Goal: Book appointment/travel/reservation

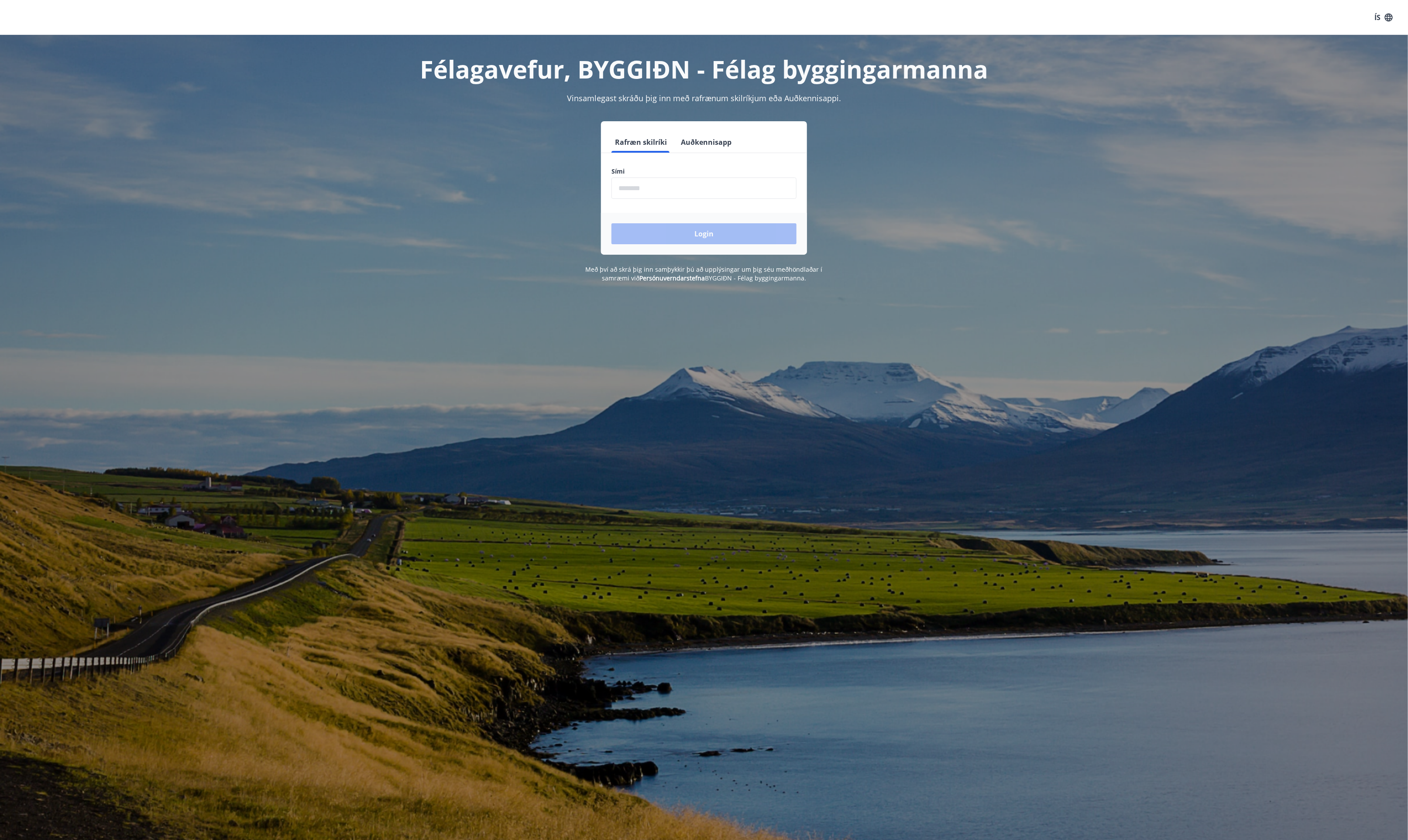
drag, startPoint x: 673, startPoint y: 178, endPoint x: 679, endPoint y: 192, distance: 15.2
click at [673, 178] on input "phone" at bounding box center [704, 188] width 185 height 21
type input "********"
click at [710, 237] on button "Login" at bounding box center [704, 234] width 185 height 21
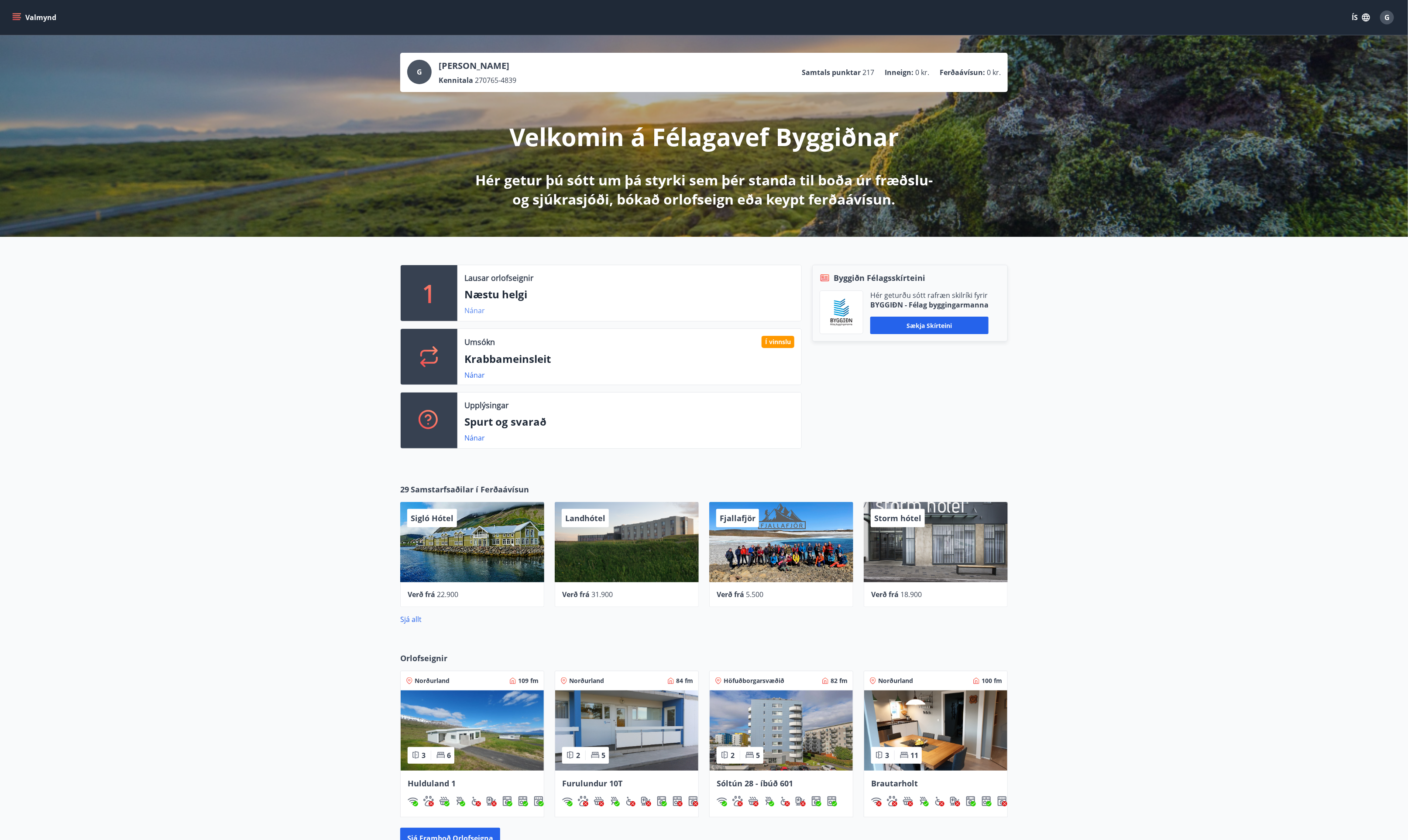
click at [473, 310] on link "Nánar" at bounding box center [475, 311] width 20 height 10
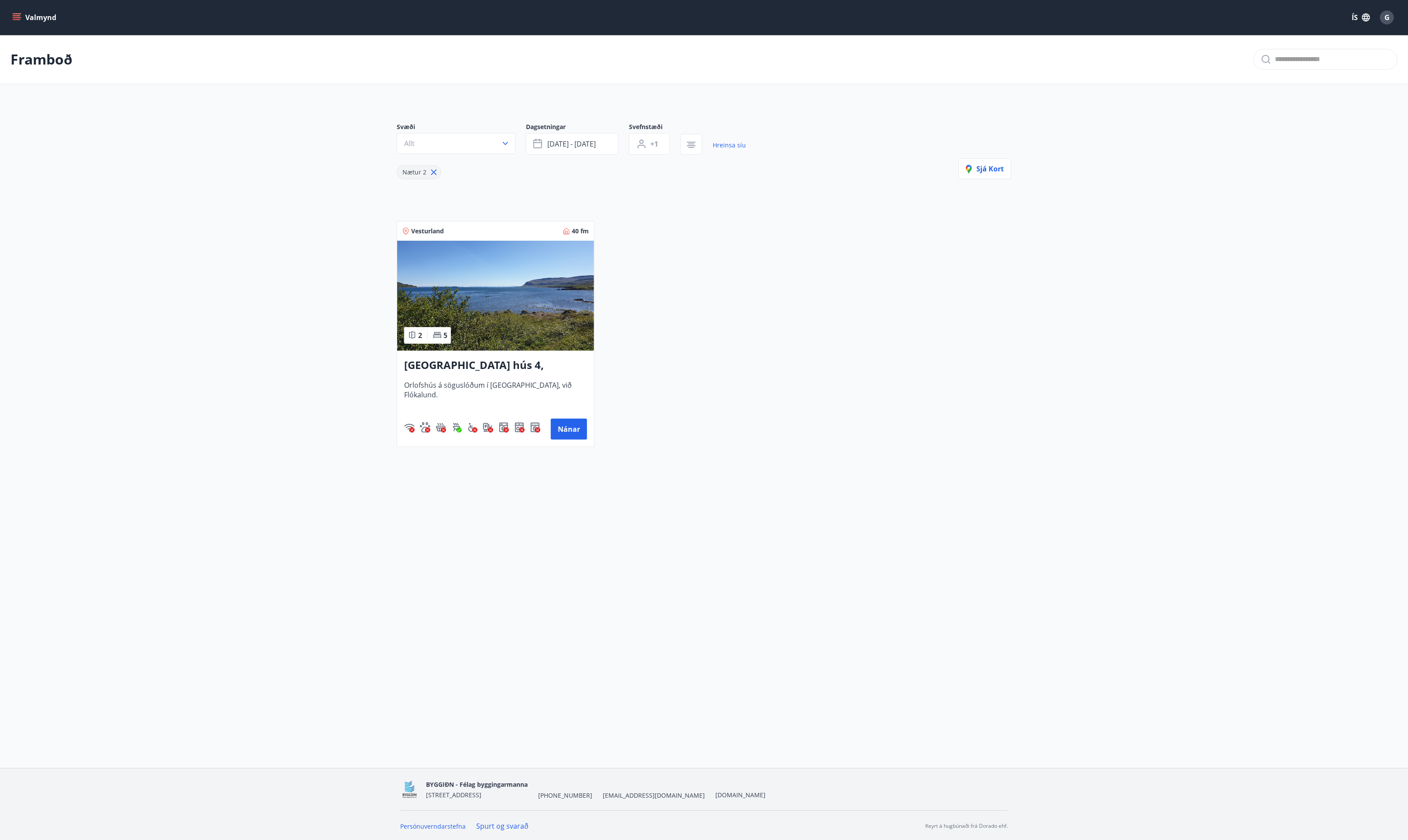
click at [432, 173] on icon at bounding box center [434, 172] width 10 height 10
type input "*"
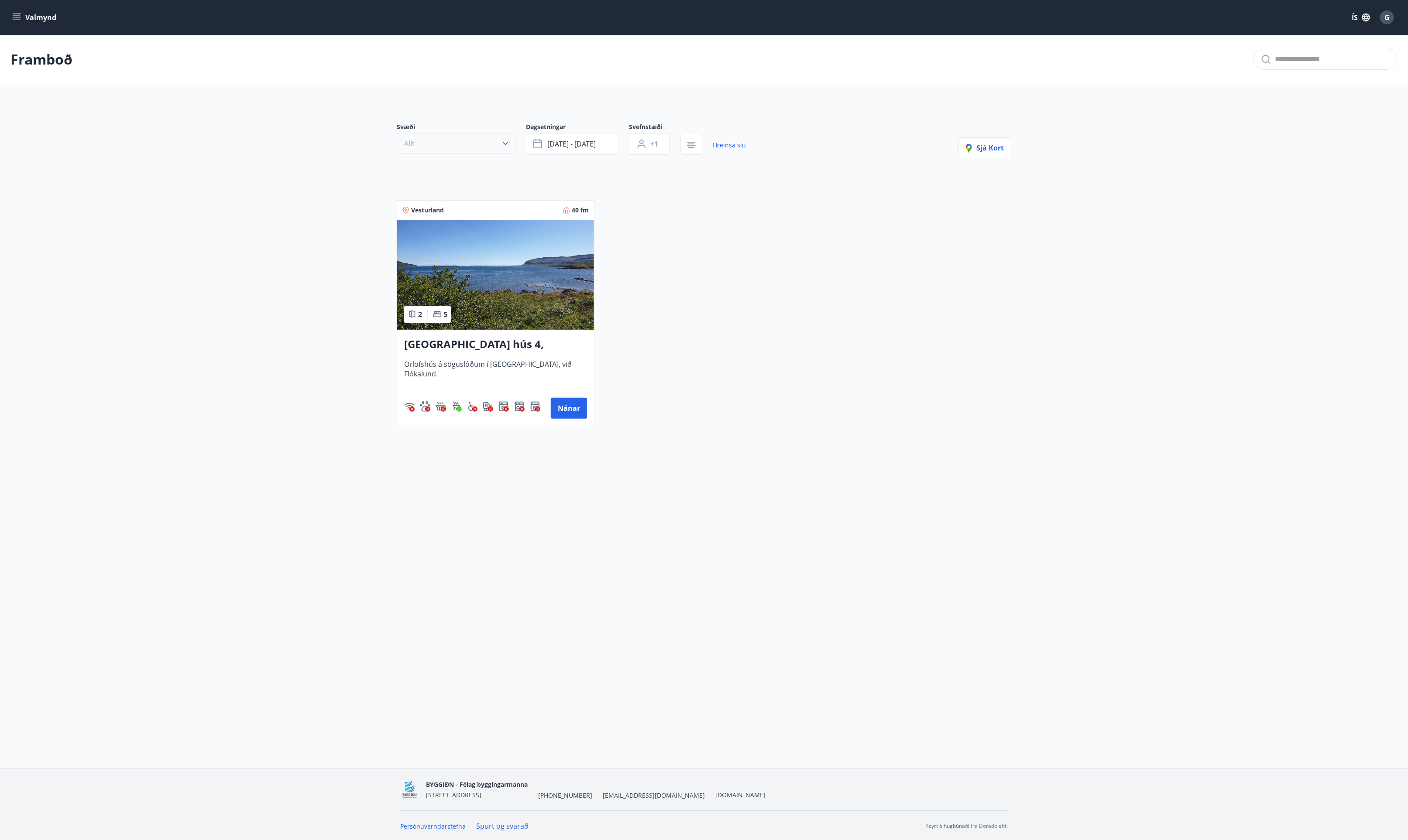
click at [502, 145] on icon "button" at bounding box center [505, 143] width 9 height 9
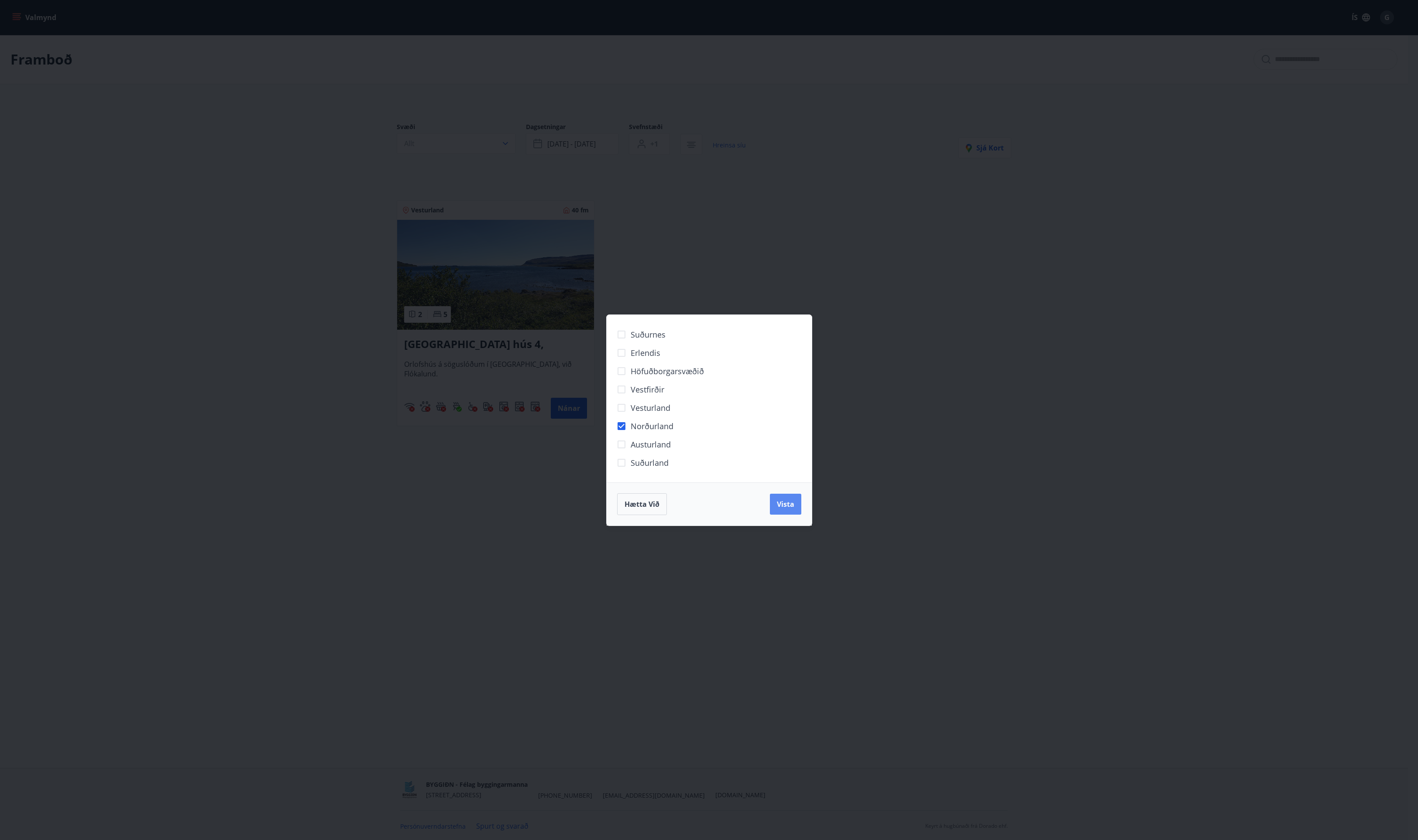
click at [788, 504] on span "Vista" at bounding box center [786, 504] width 18 height 10
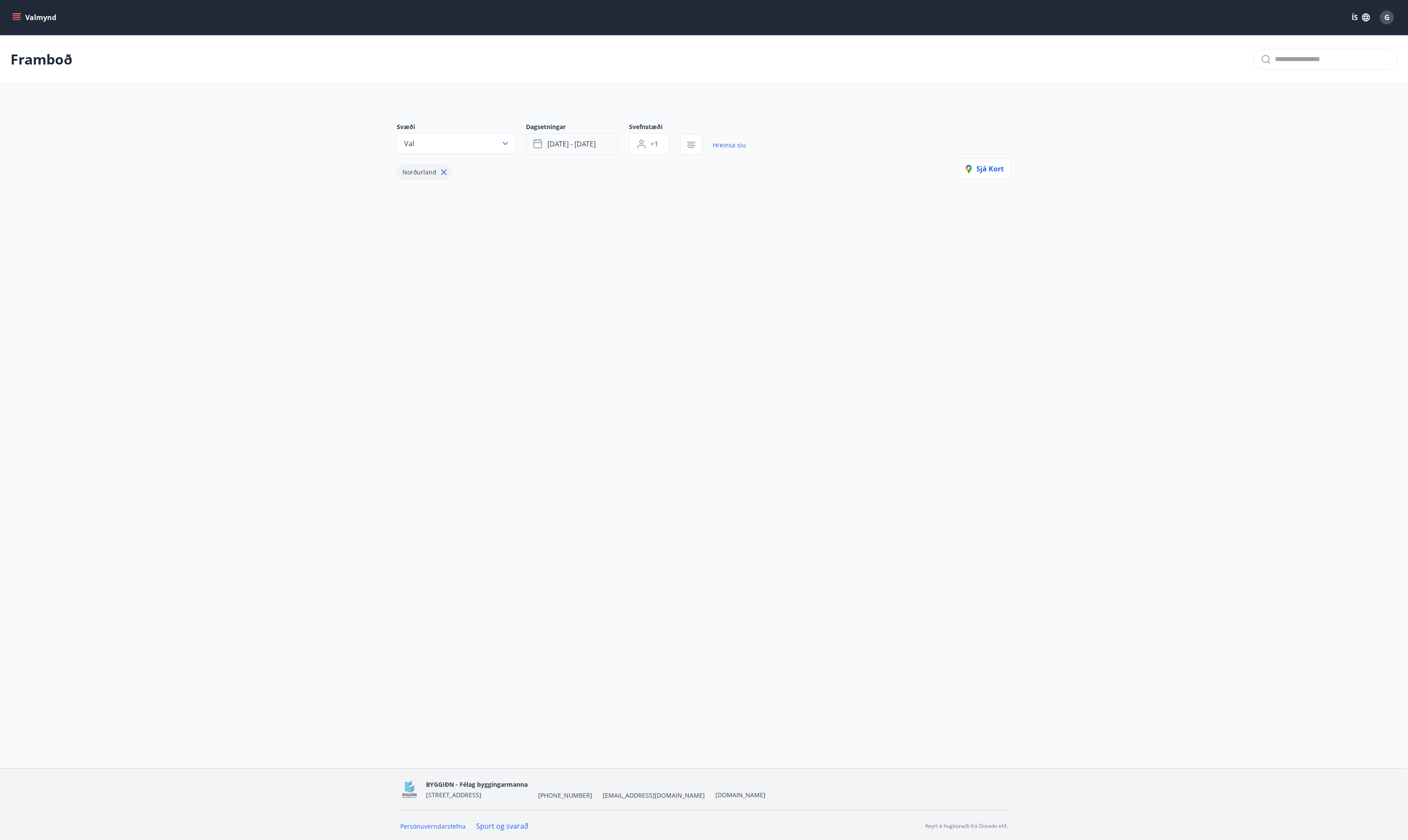
click at [600, 145] on button "sep 19 - sep 22" at bounding box center [572, 144] width 92 height 22
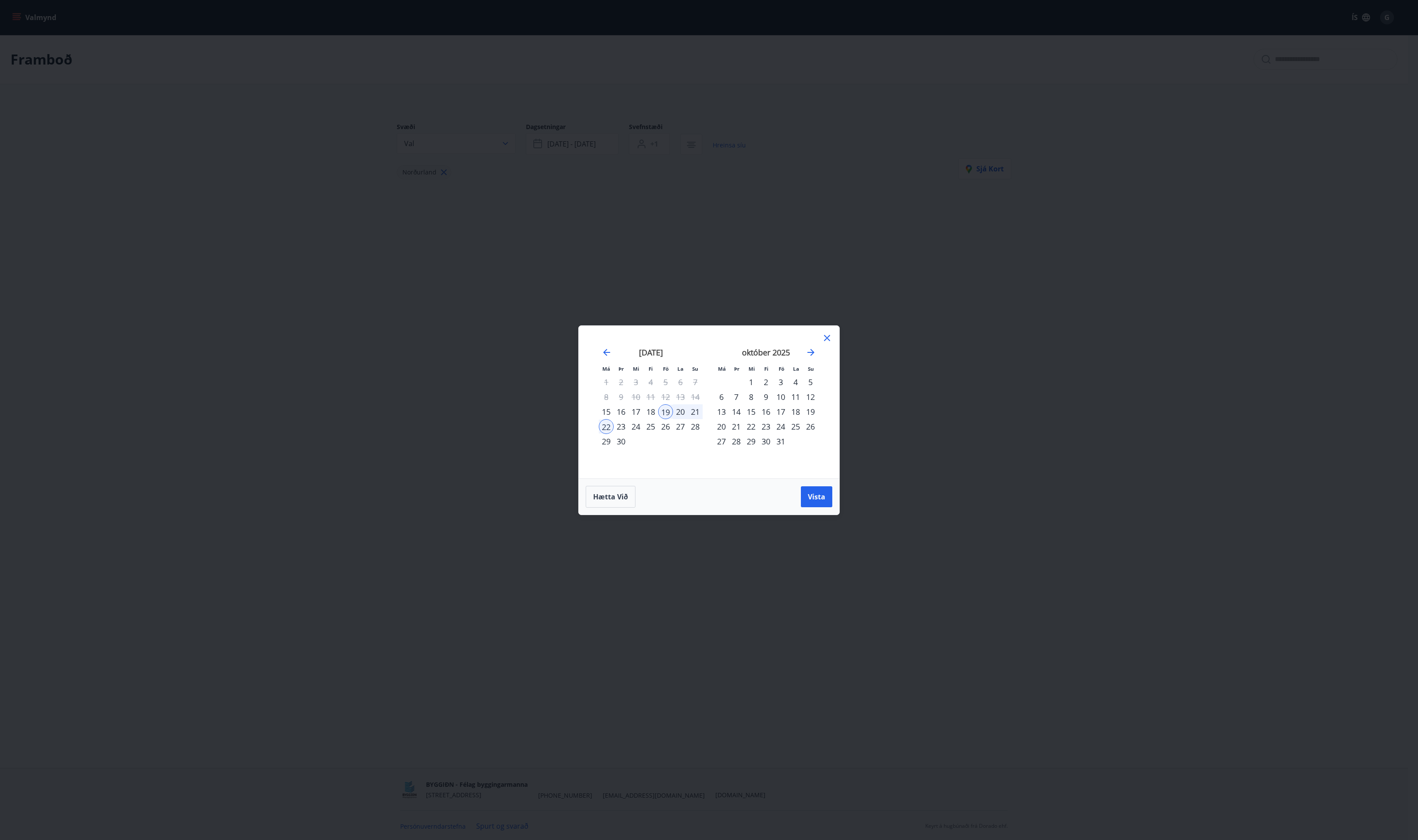
click at [779, 381] on div "3" at bounding box center [780, 382] width 15 height 15
click at [810, 383] on div "5" at bounding box center [810, 382] width 15 height 15
click at [819, 497] on span "Vista" at bounding box center [816, 497] width 18 height 10
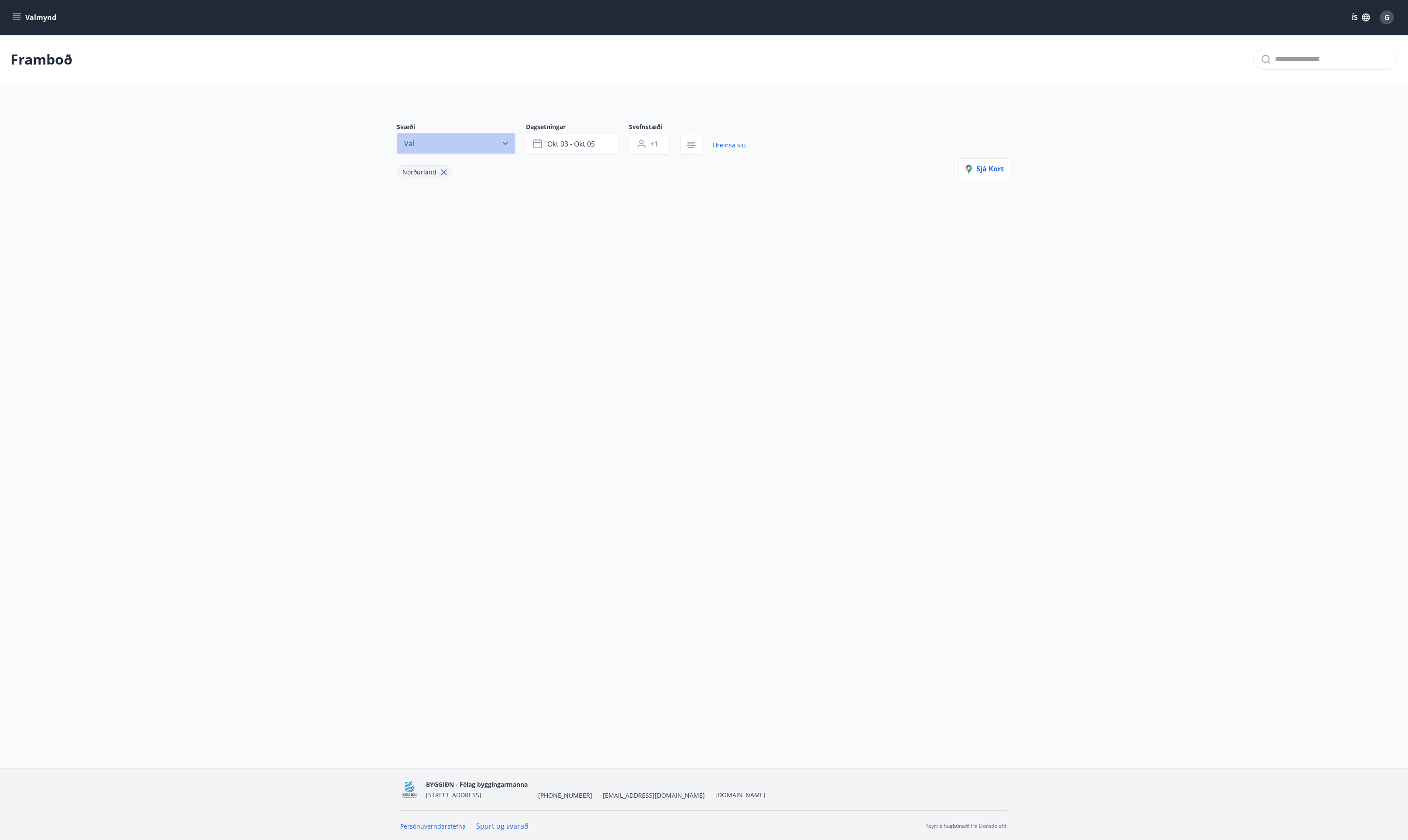
click at [504, 144] on icon "button" at bounding box center [505, 143] width 5 height 3
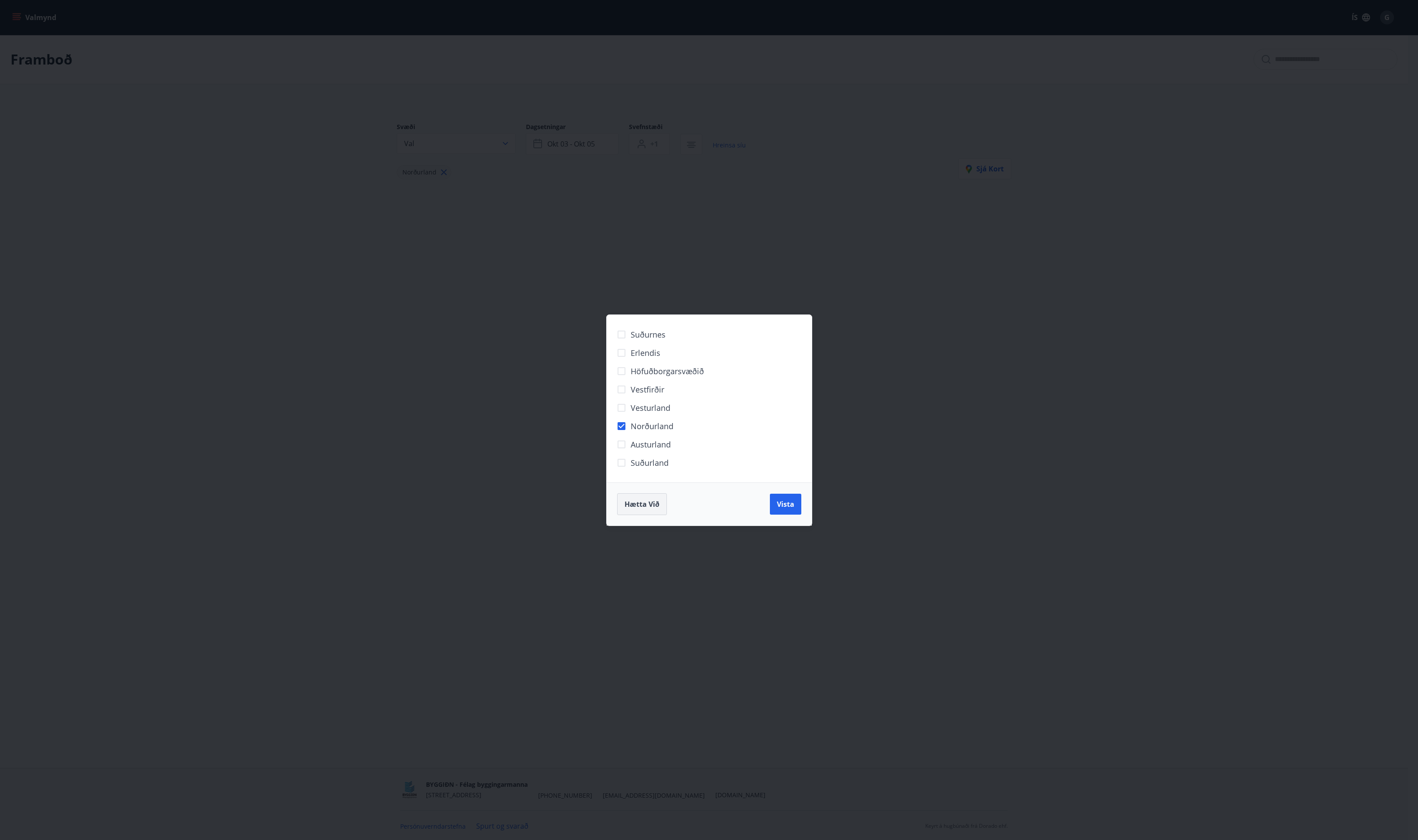
click at [645, 507] on span "Hætta við" at bounding box center [642, 504] width 35 height 10
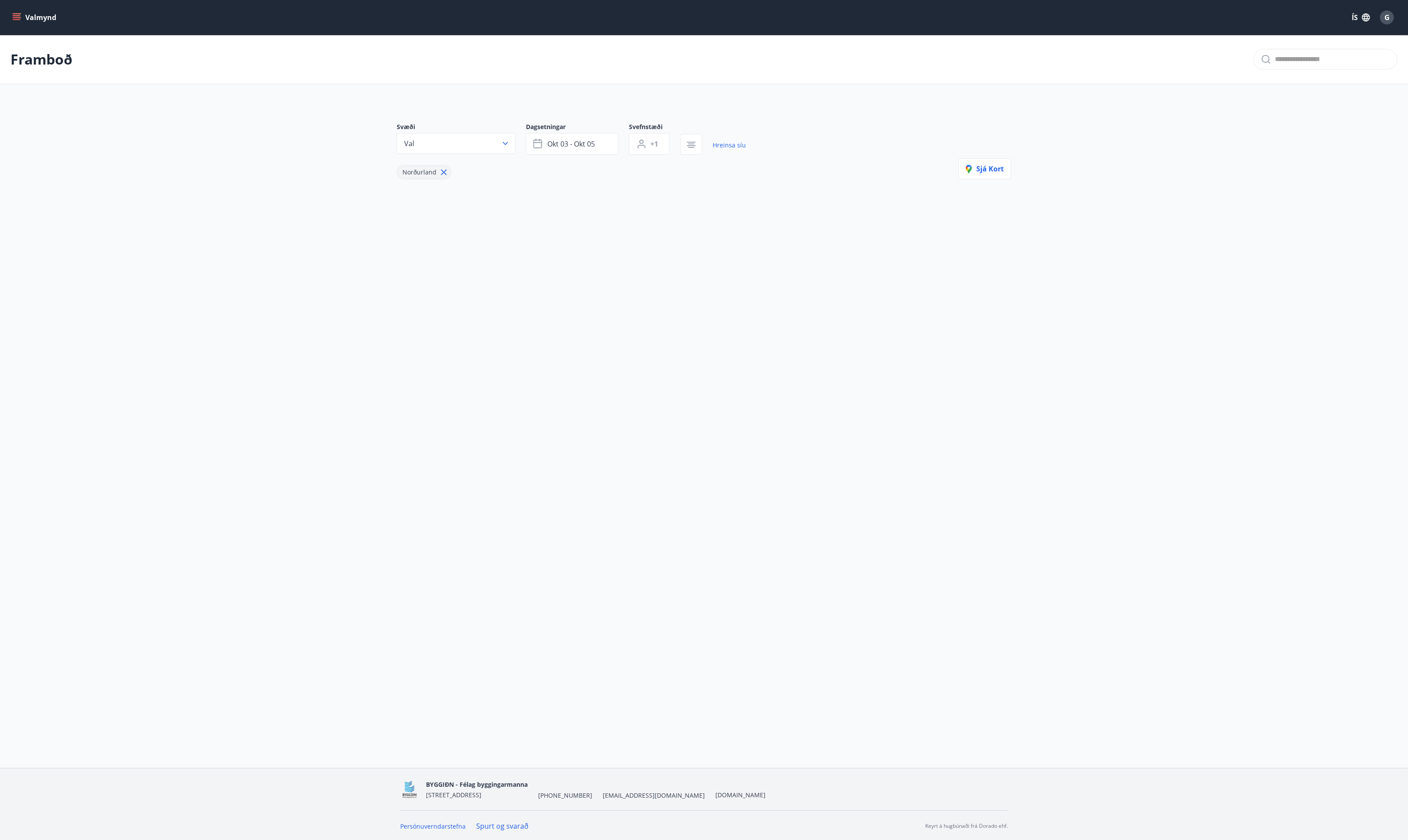
click at [19, 16] on icon "menu" at bounding box center [16, 17] width 9 height 9
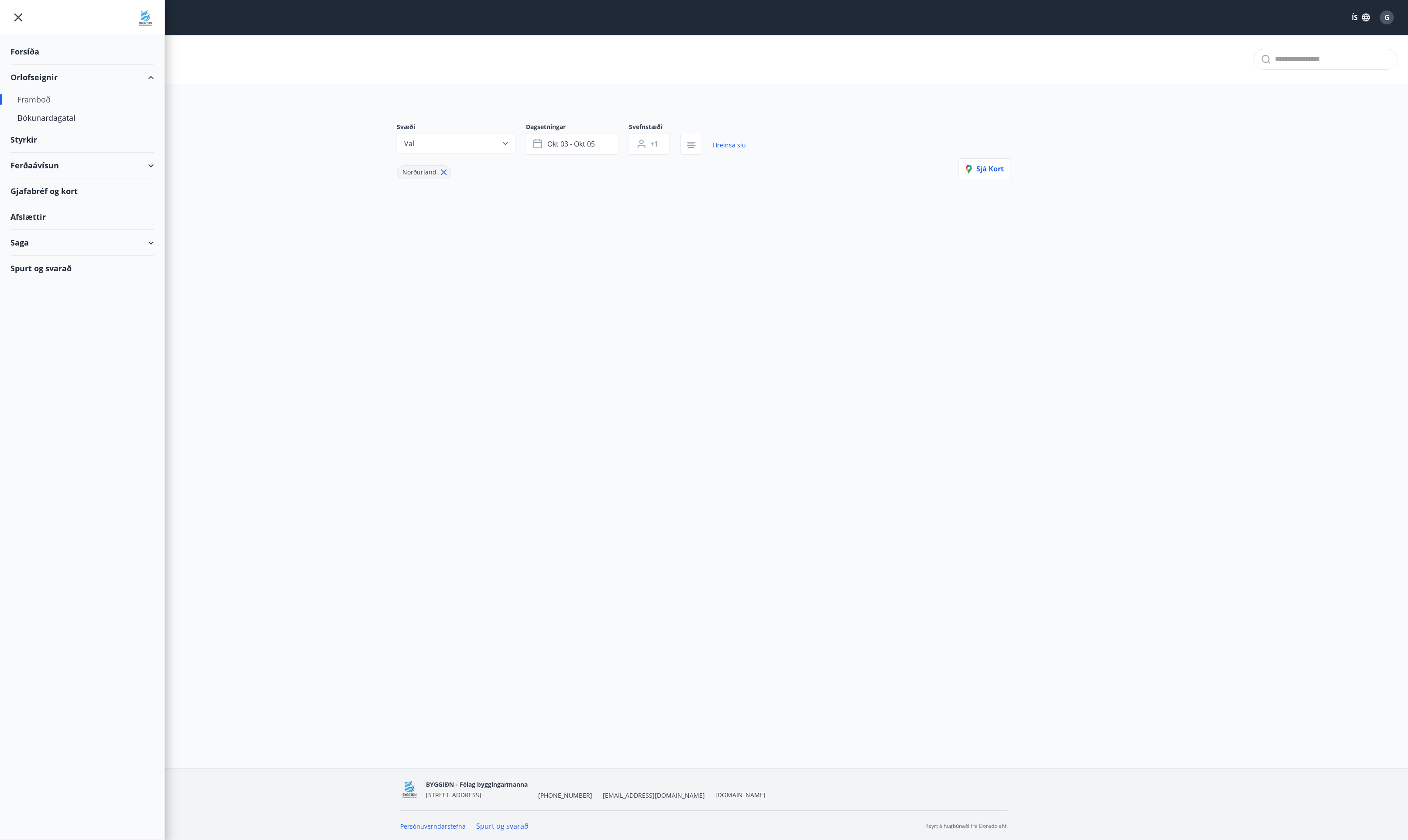
click at [33, 72] on div "Orlofseignir" at bounding box center [82, 77] width 143 height 26
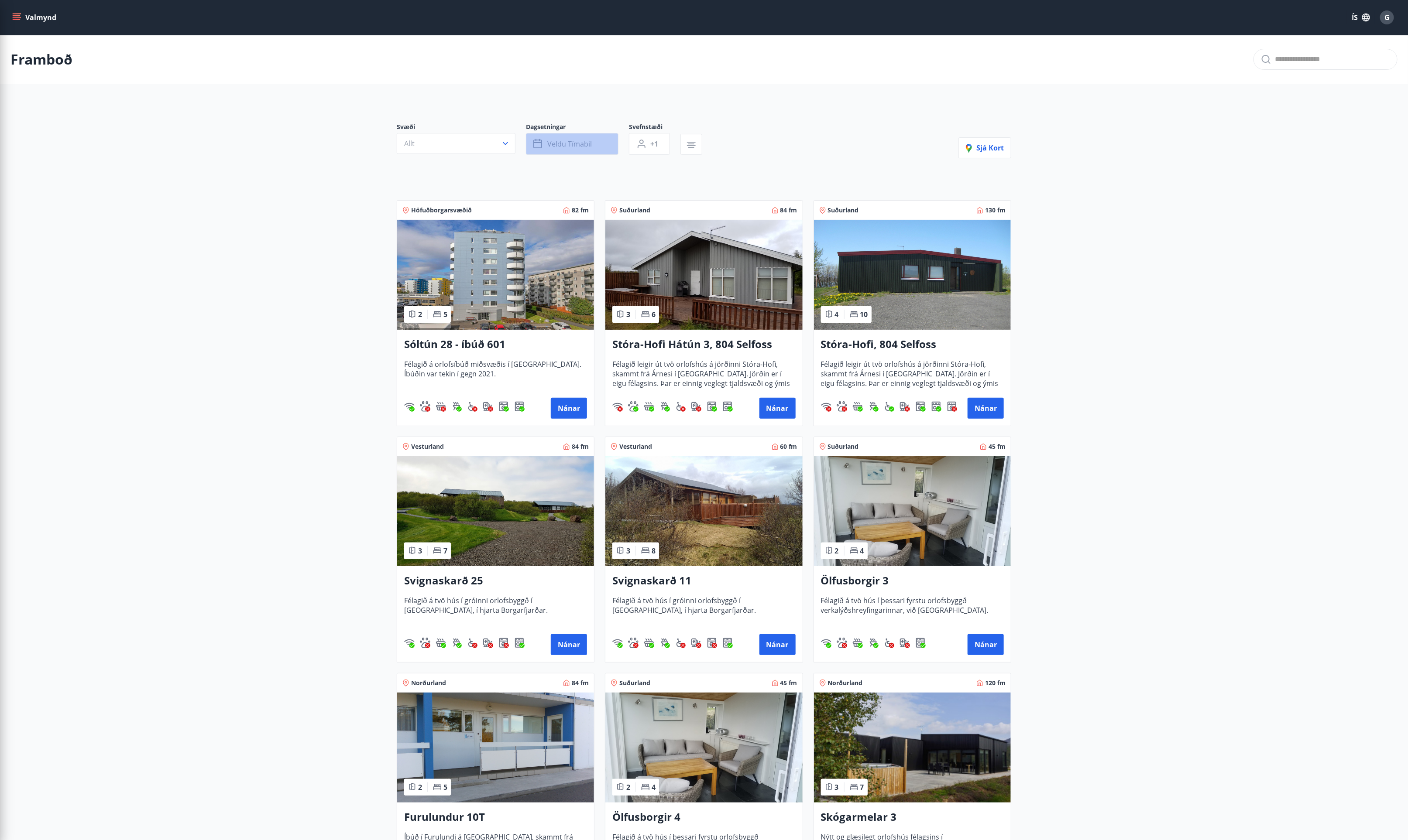
click at [543, 140] on icon "button" at bounding box center [538, 143] width 10 height 10
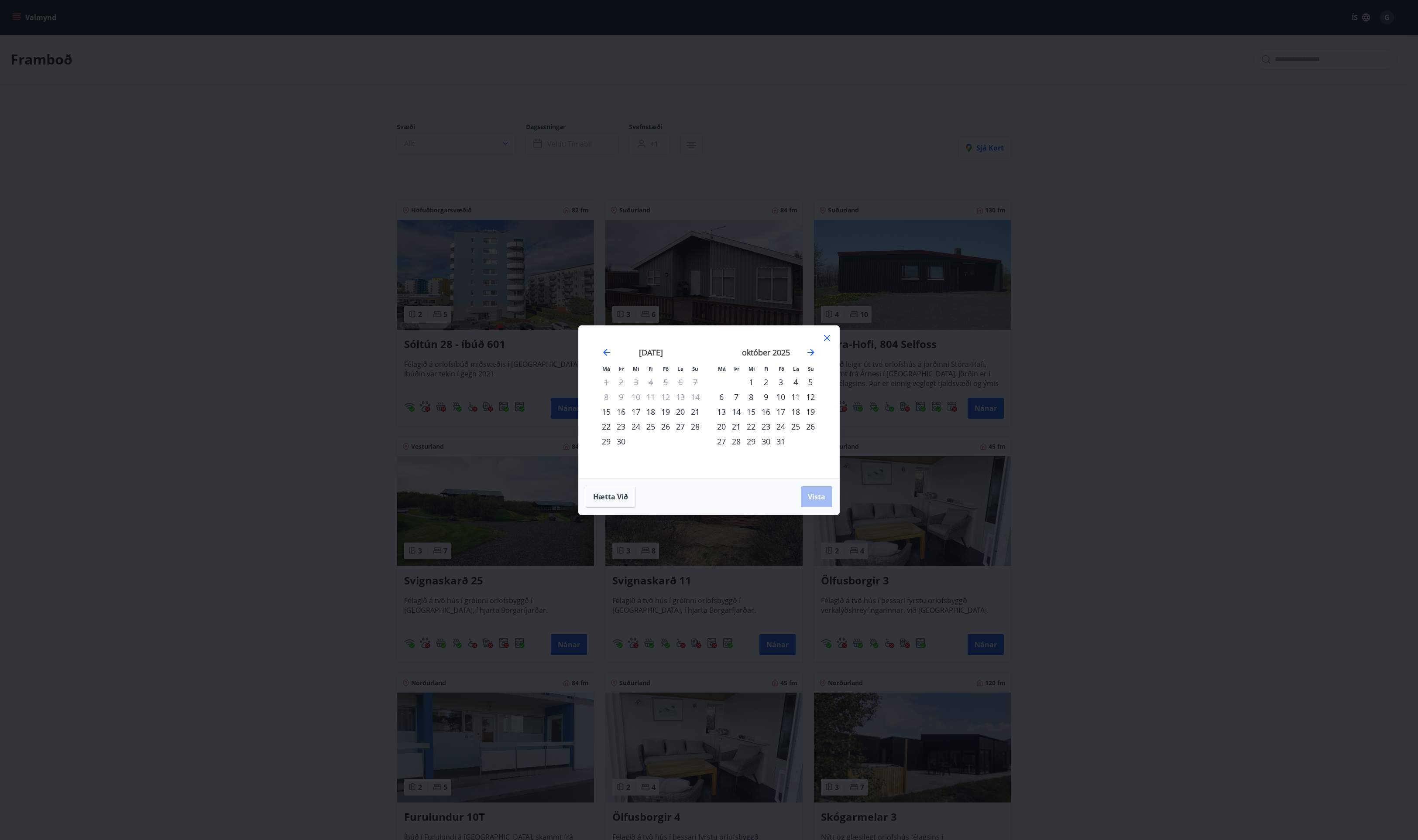
click at [779, 379] on div "3" at bounding box center [780, 382] width 15 height 15
click at [809, 380] on div "5" at bounding box center [810, 382] width 15 height 15
click at [817, 495] on span "Vista" at bounding box center [816, 497] width 18 height 10
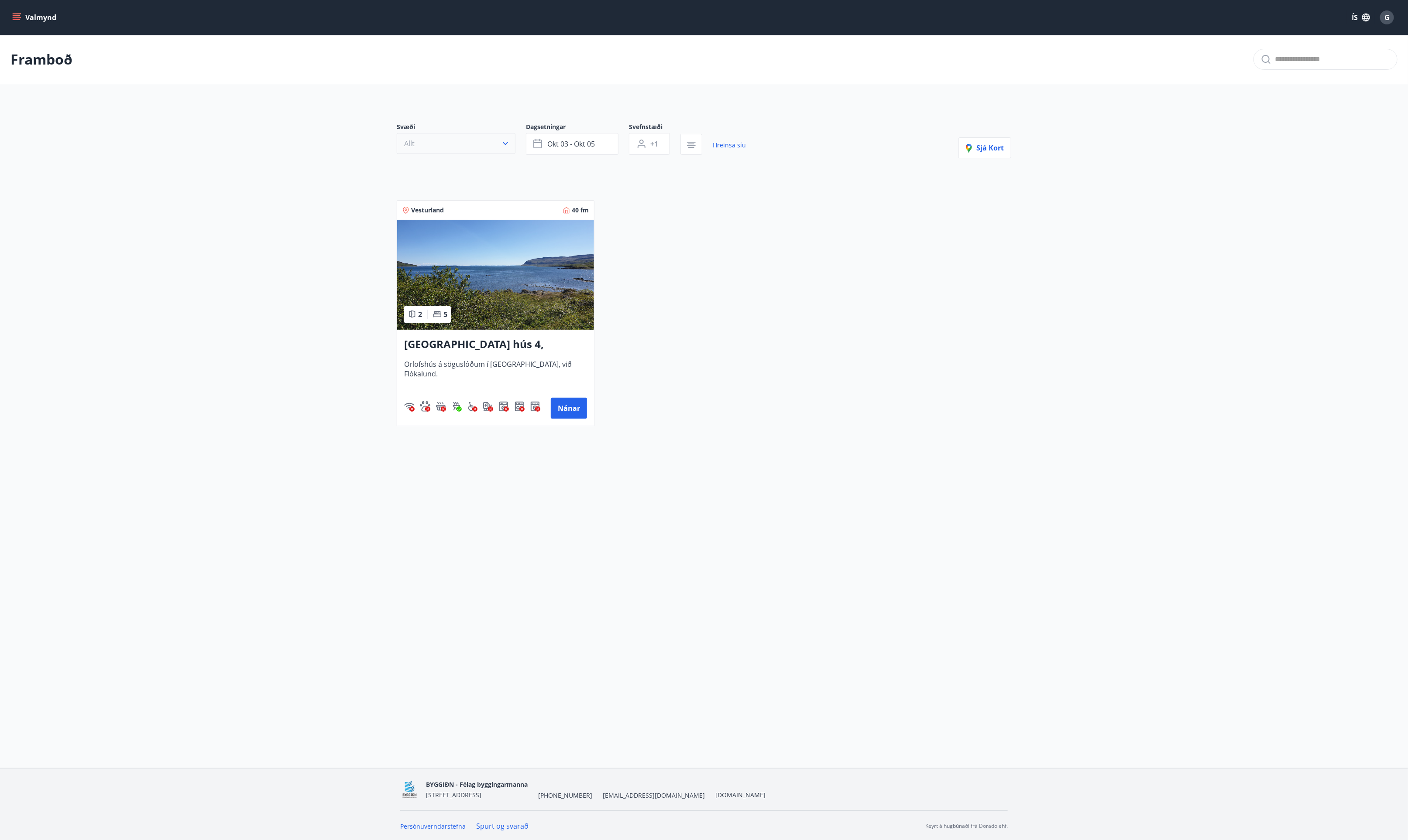
click at [503, 144] on icon "button" at bounding box center [505, 143] width 9 height 9
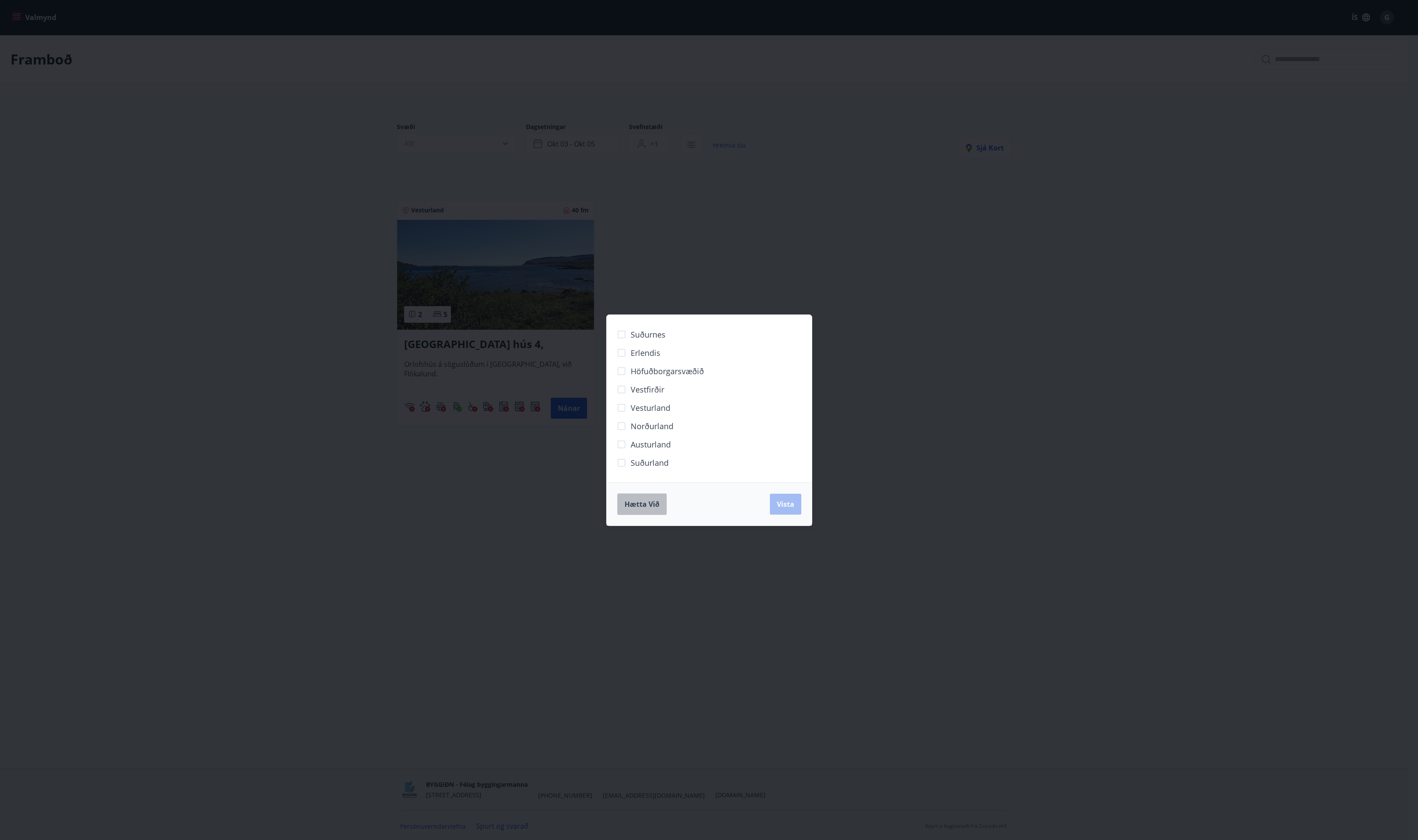
click at [639, 505] on span "Hætta við" at bounding box center [642, 504] width 35 height 10
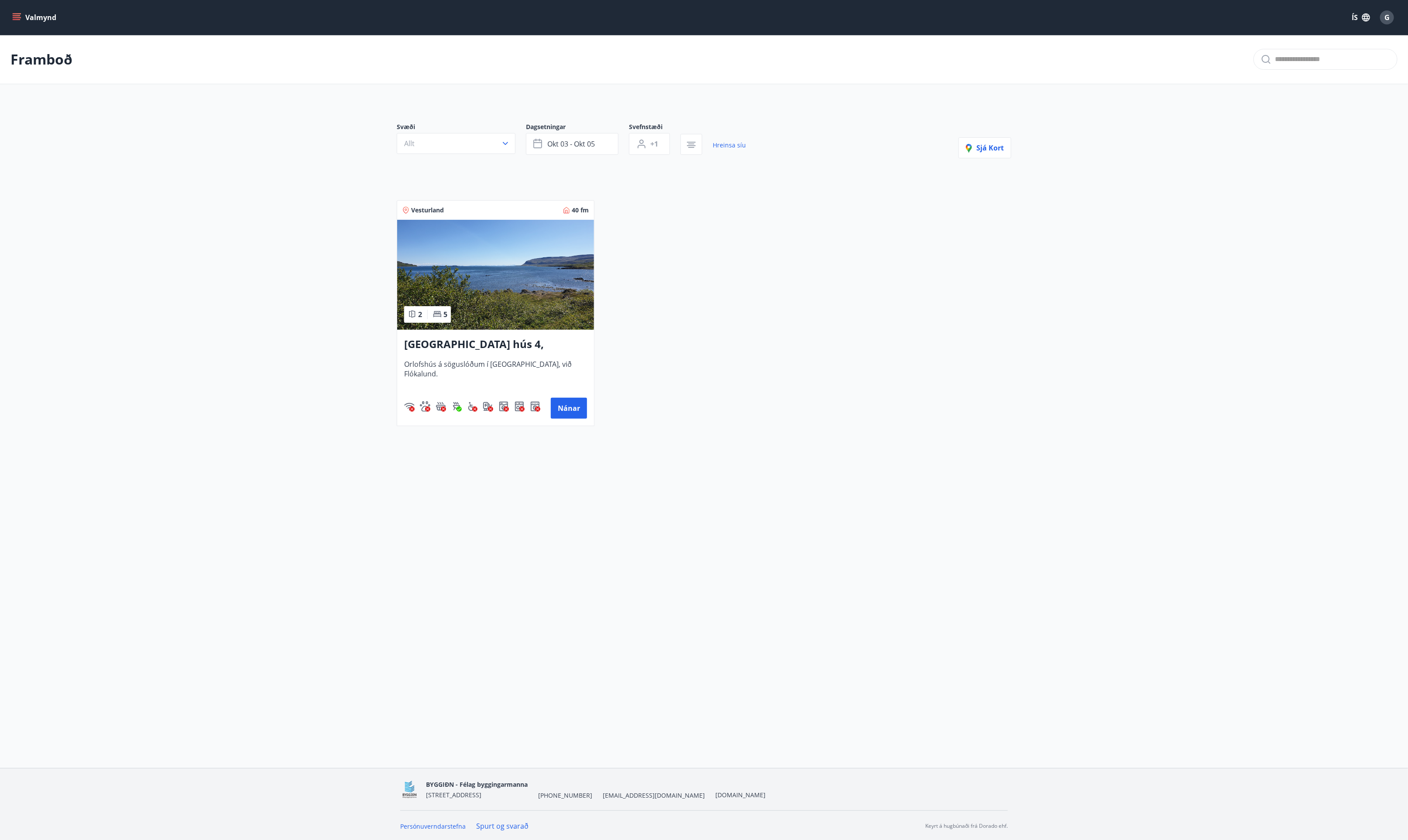
click at [837, 271] on div "Vesturland 40 fm 2 5 Vatnsfjörður hús 4, Flókalundur Orlofshús á söguslóðum í V…" at bounding box center [698, 308] width 625 height 237
click at [16, 16] on icon "menu" at bounding box center [16, 17] width 9 height 9
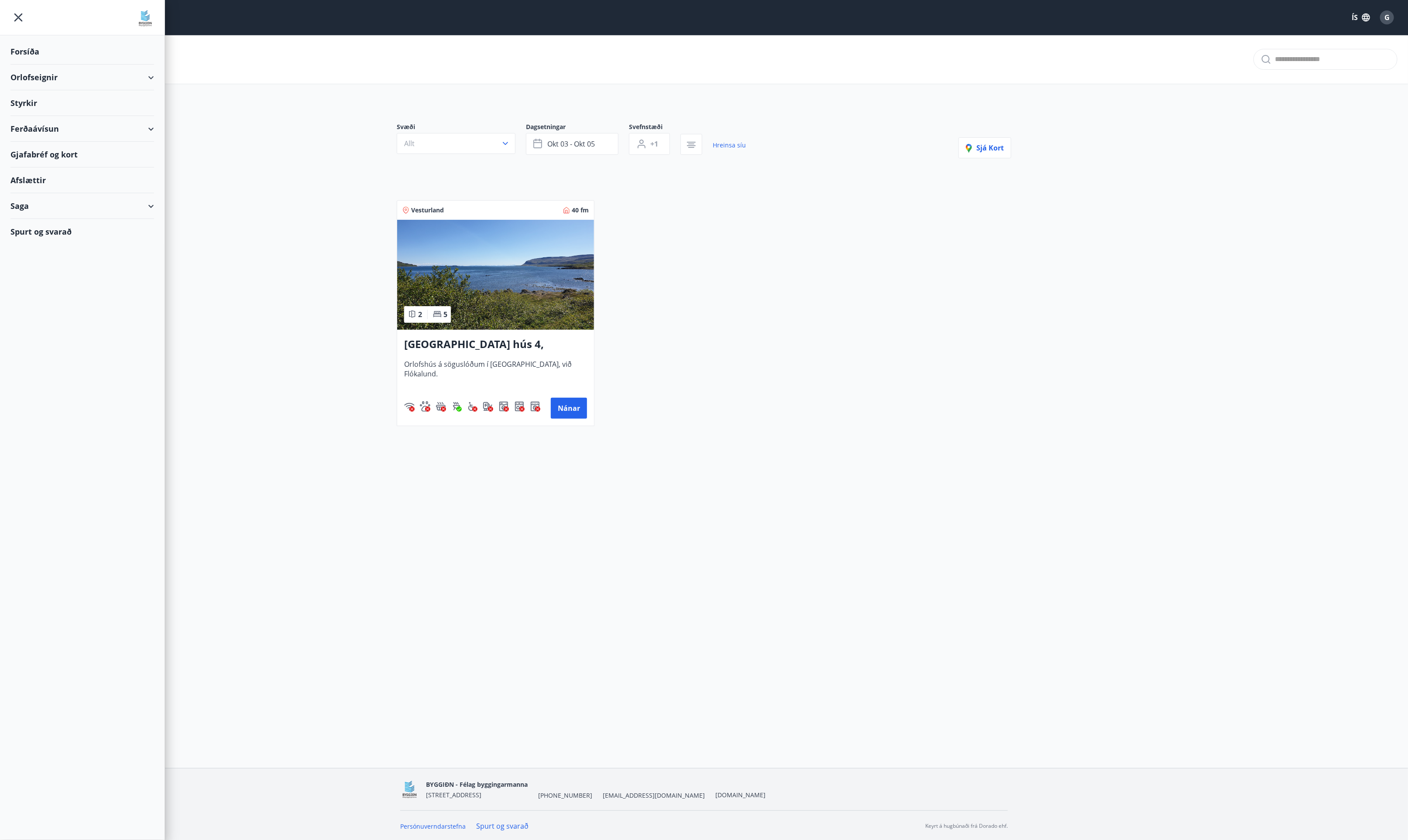
click at [29, 75] on div "Orlofseignir" at bounding box center [82, 77] width 143 height 26
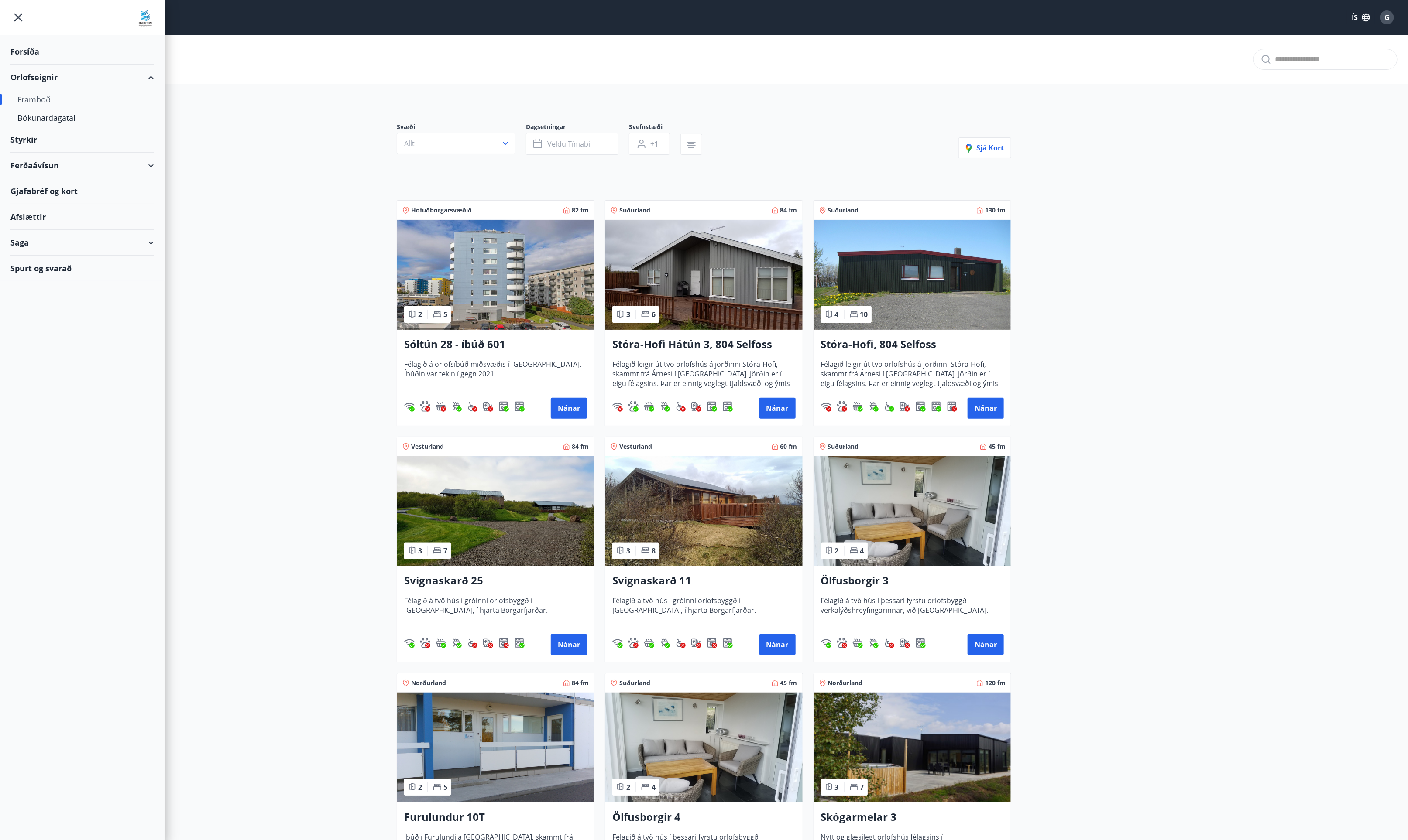
click at [35, 102] on div "Framboð" at bounding box center [82, 99] width 130 height 18
click at [1270, 298] on main "Framboð Svæði Allt Dagsetningar Veldu tímabil Svefnstæði +1 Sjá kort Höfuðborga…" at bounding box center [704, 707] width 1408 height 1344
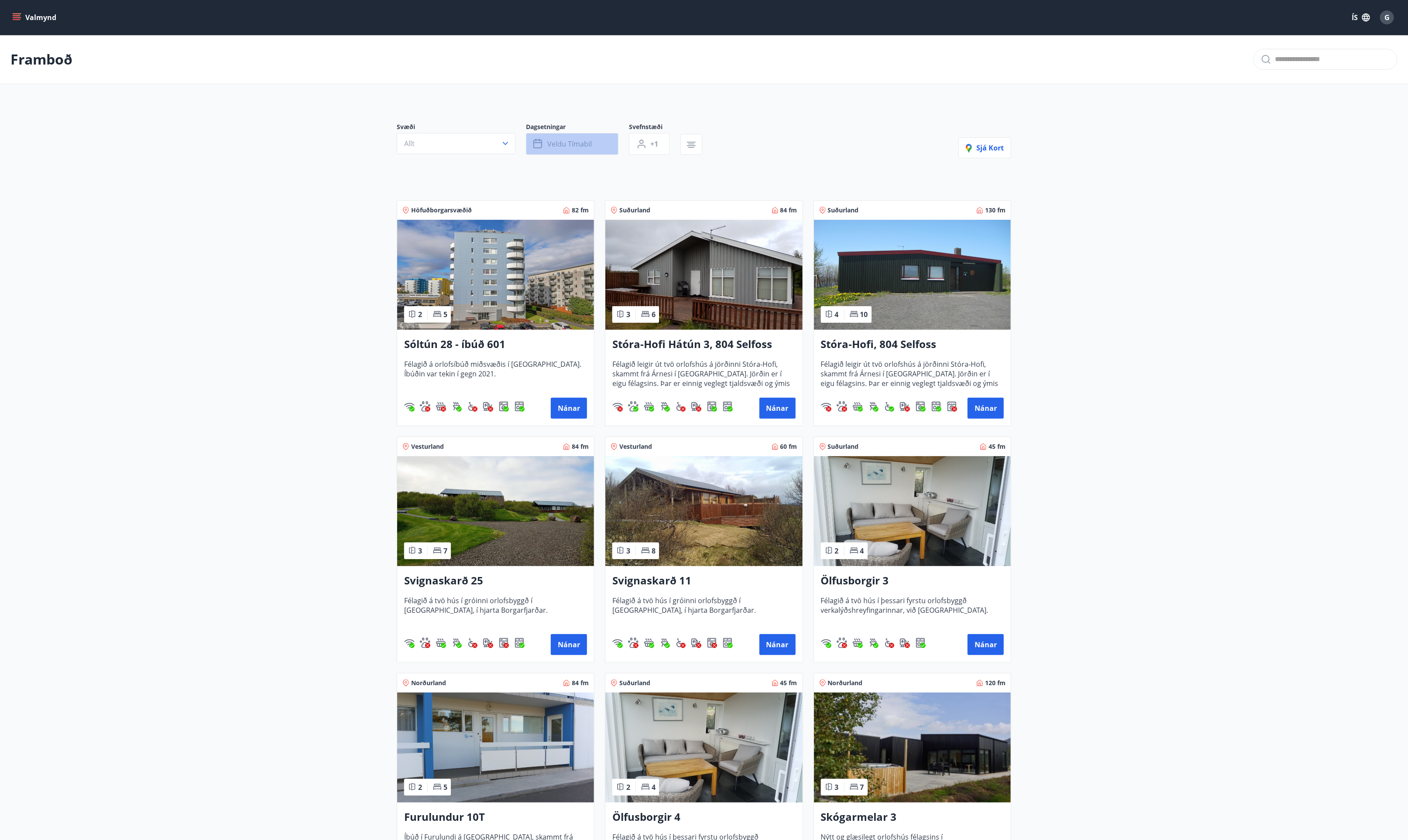
click at [579, 143] on span "Veldu tímabil" at bounding box center [569, 144] width 44 height 10
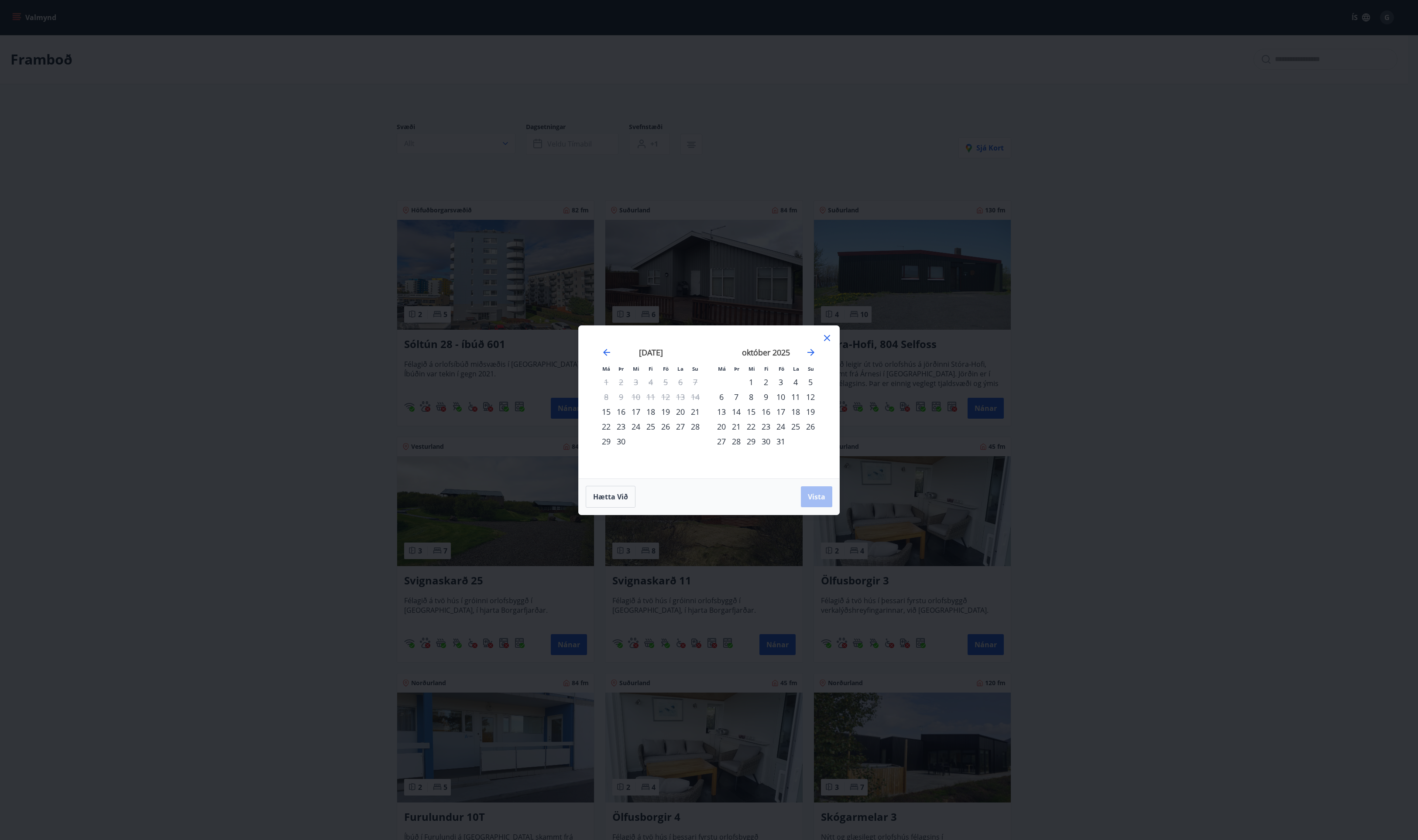
click at [777, 381] on div "3" at bounding box center [780, 382] width 15 height 15
click at [719, 399] on div "6" at bounding box center [721, 397] width 15 height 15
click at [818, 496] on span "Vista" at bounding box center [816, 497] width 18 height 10
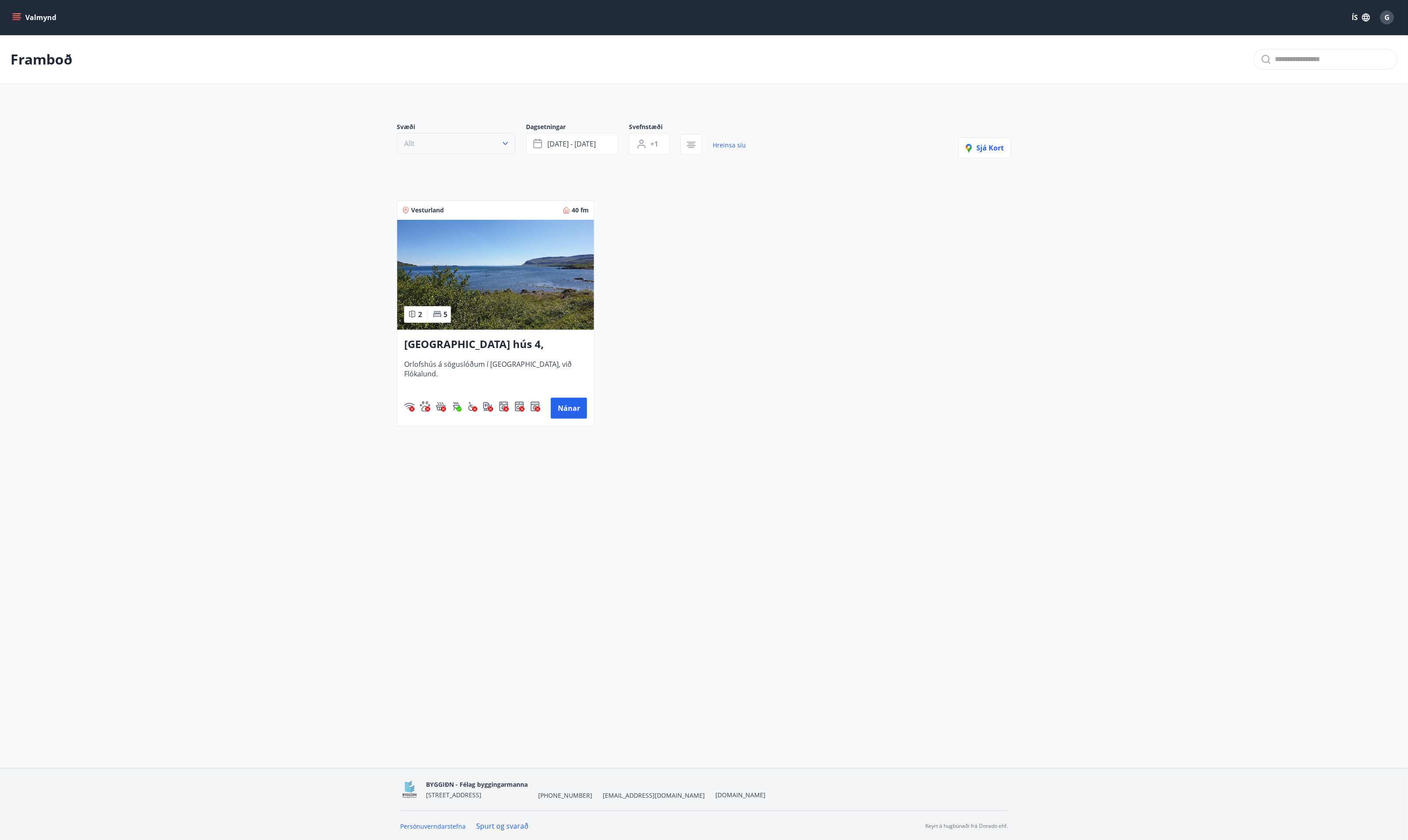
click at [502, 145] on icon "button" at bounding box center [505, 143] width 9 height 9
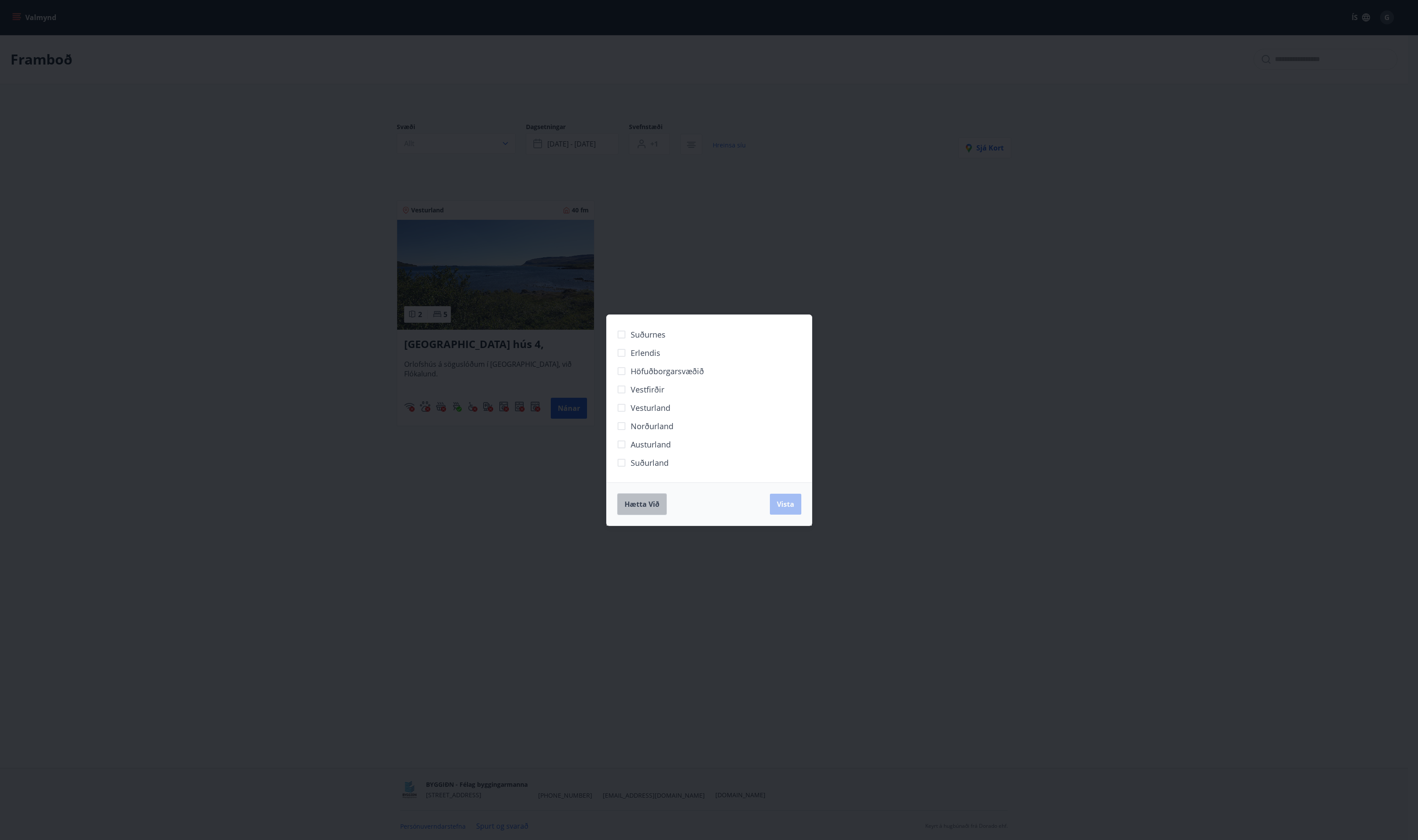
click at [638, 502] on span "Hætta við" at bounding box center [642, 504] width 35 height 10
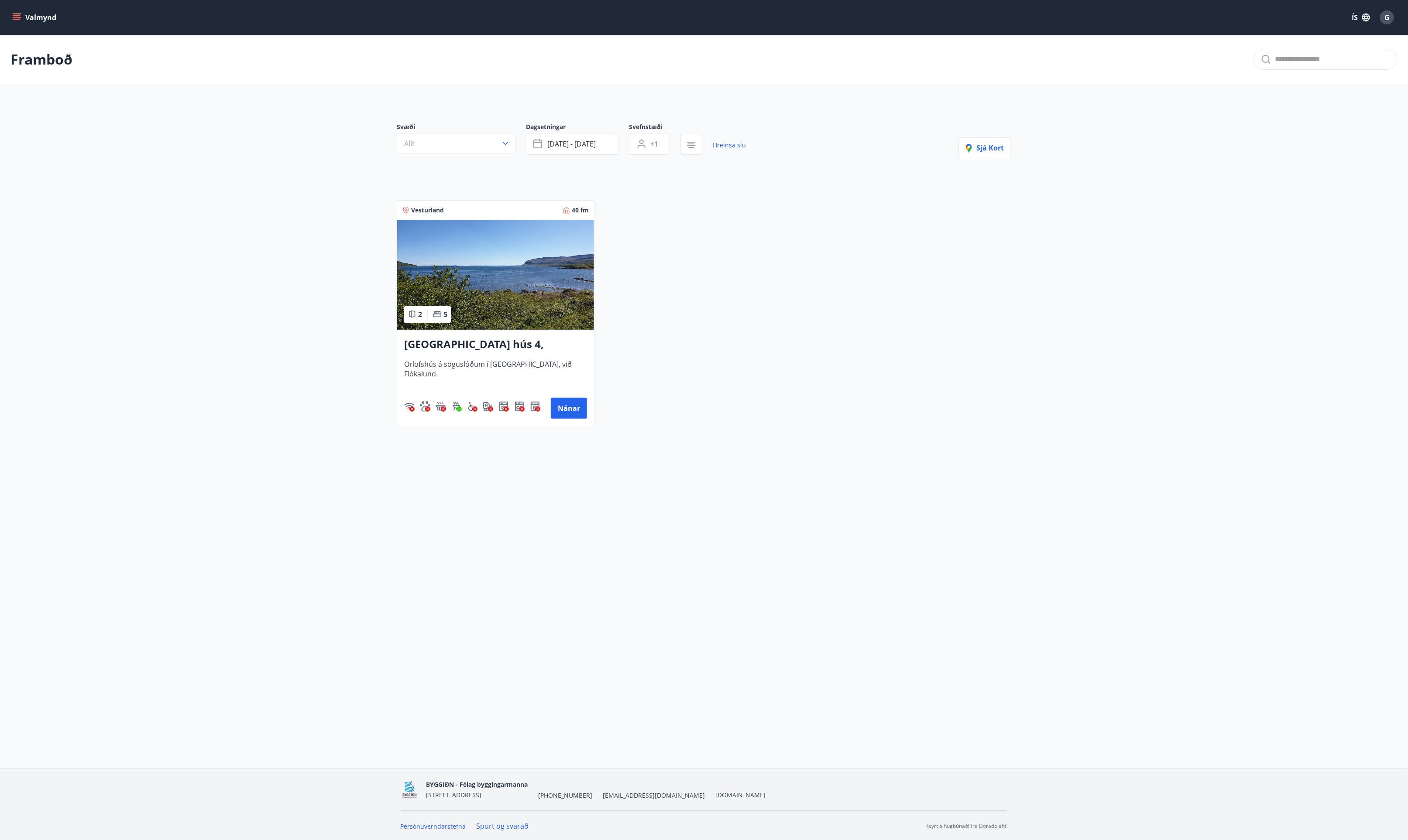
click at [16, 21] on icon "menu" at bounding box center [16, 17] width 9 height 9
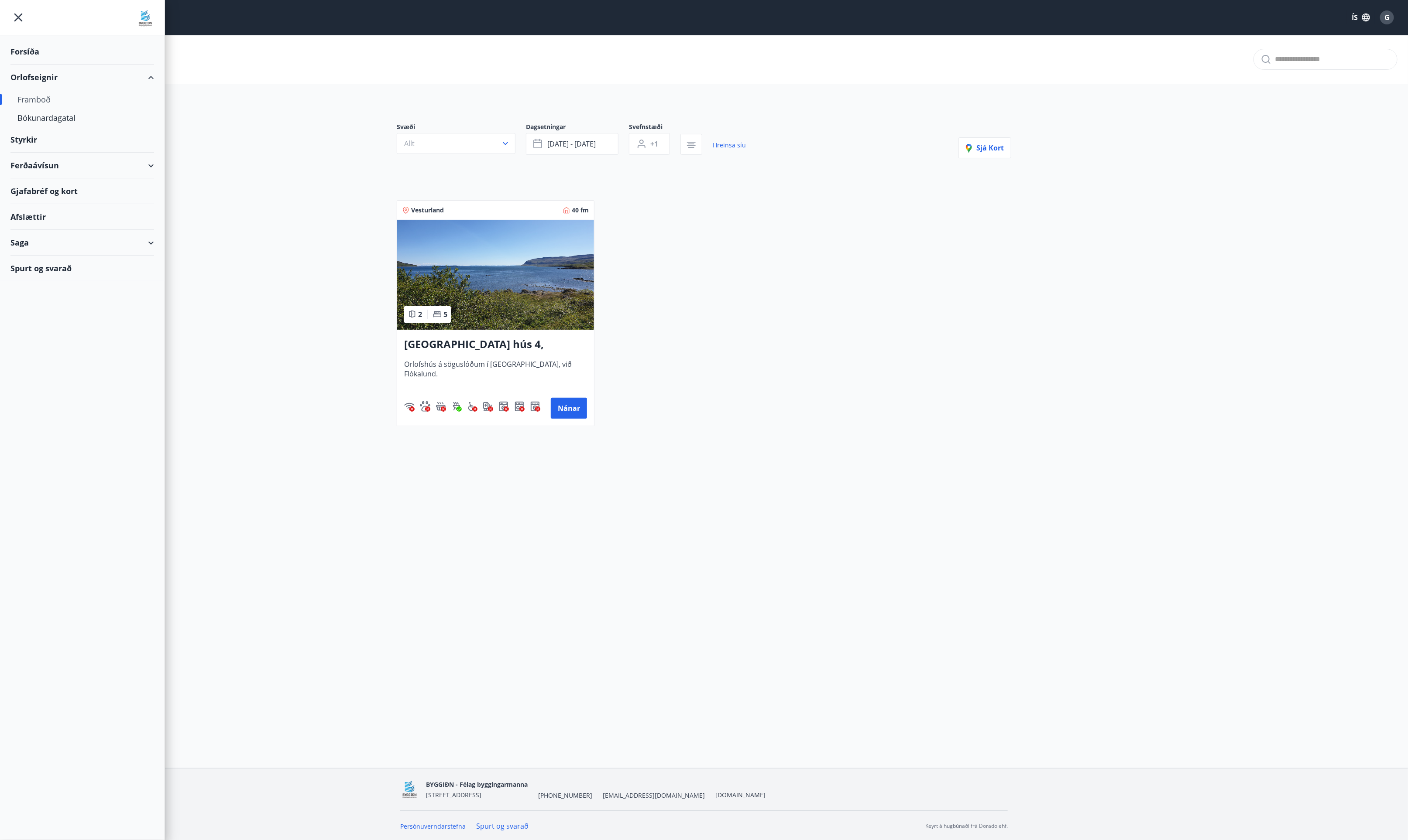
click at [35, 101] on div "Framboð" at bounding box center [82, 99] width 130 height 18
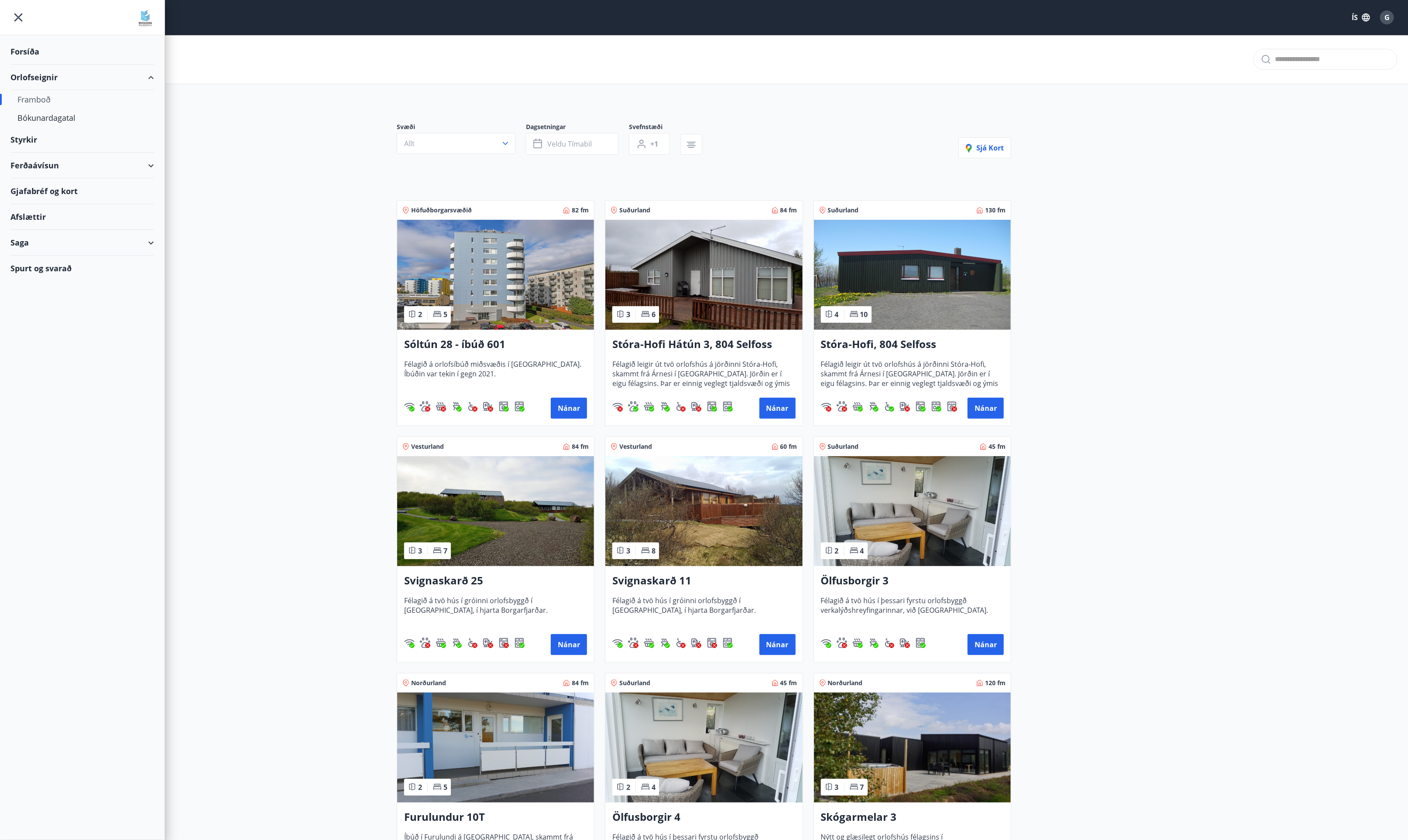
click at [1261, 317] on main "Framboð Svæði Allt Dagsetningar Veldu tímabil Svefnstæði +1 Sjá kort Höfuðborga…" at bounding box center [704, 707] width 1408 height 1344
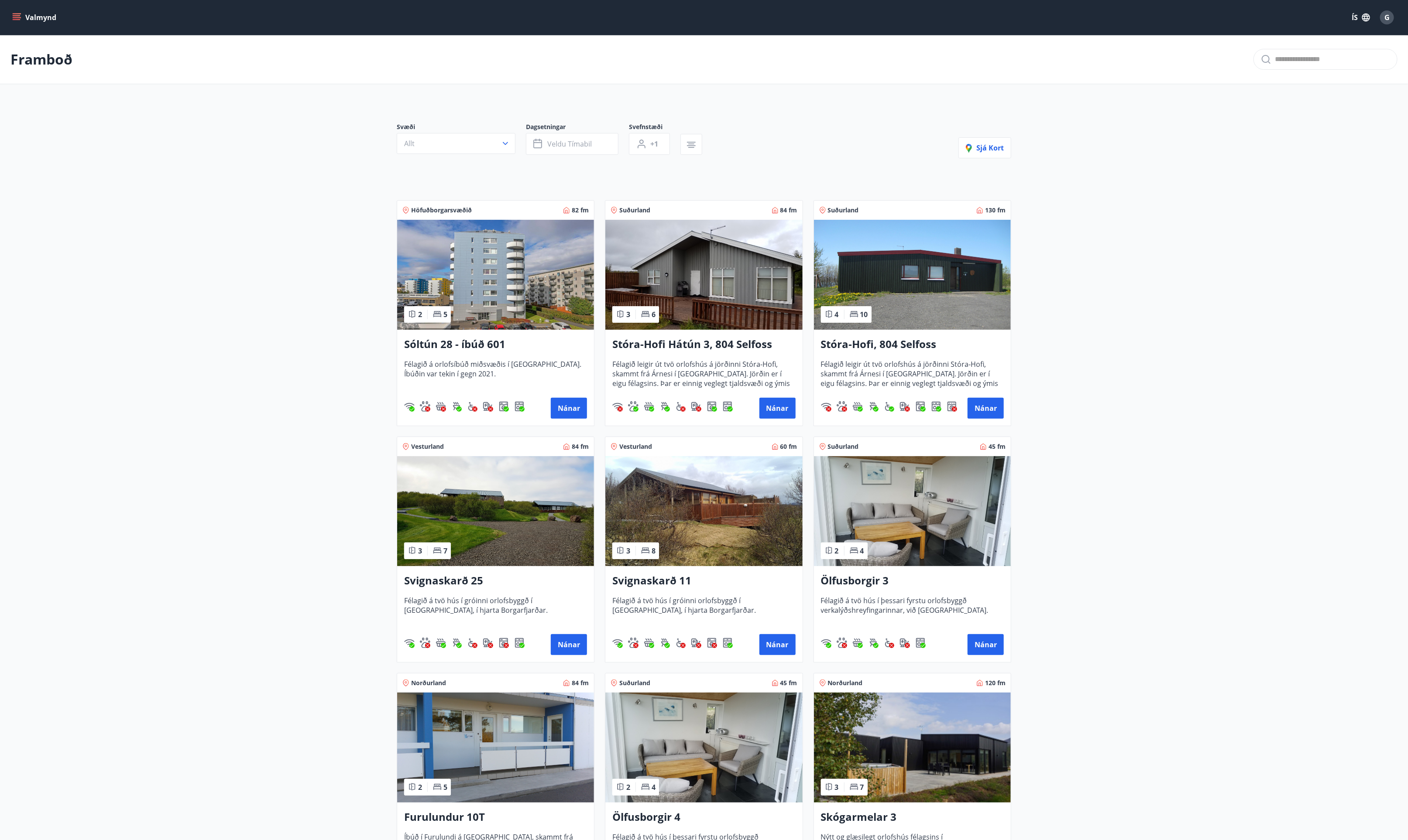
click at [21, 19] on button "Valmynd" at bounding box center [35, 17] width 50 height 16
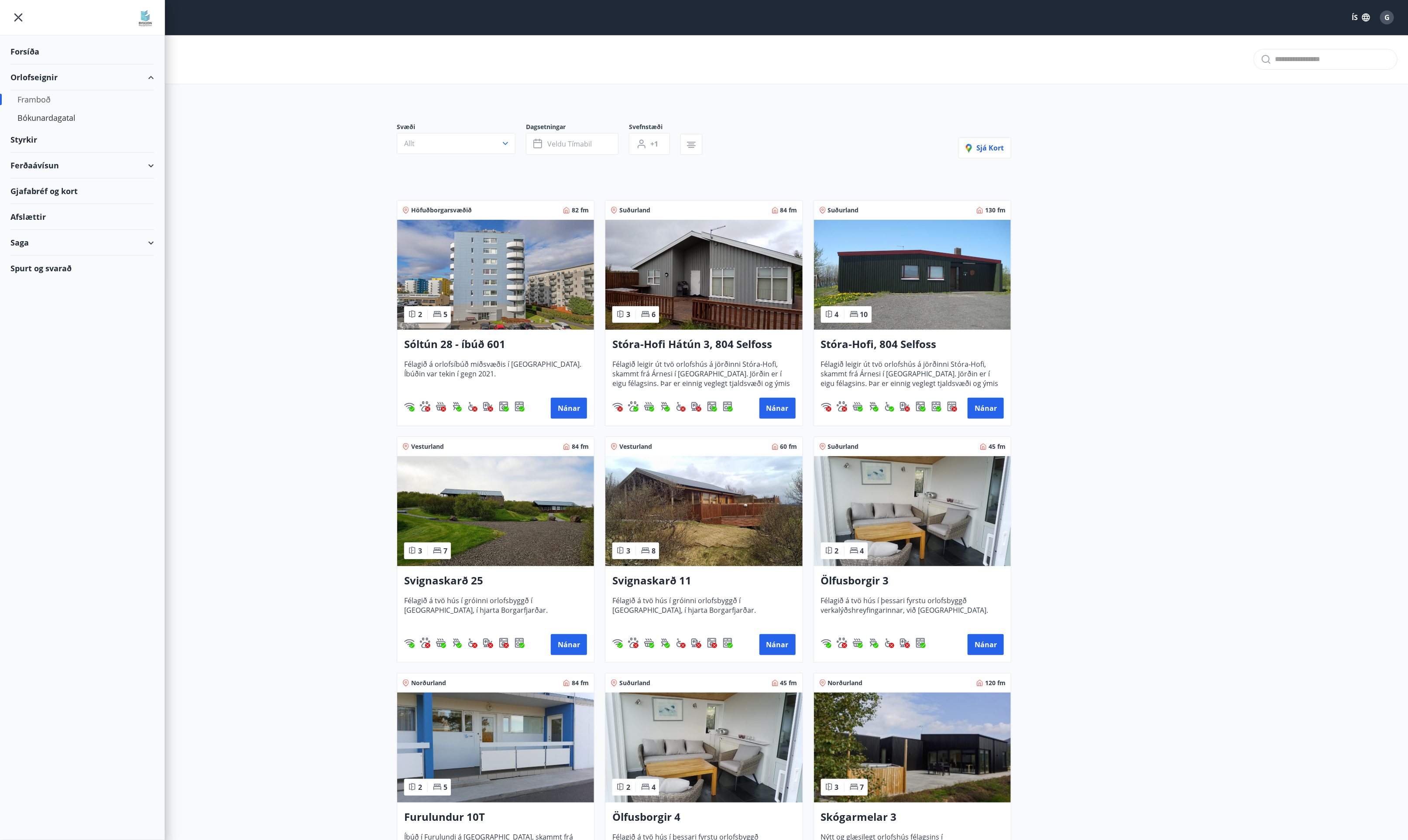
click at [21, 138] on div "Styrkir" at bounding box center [82, 140] width 143 height 26
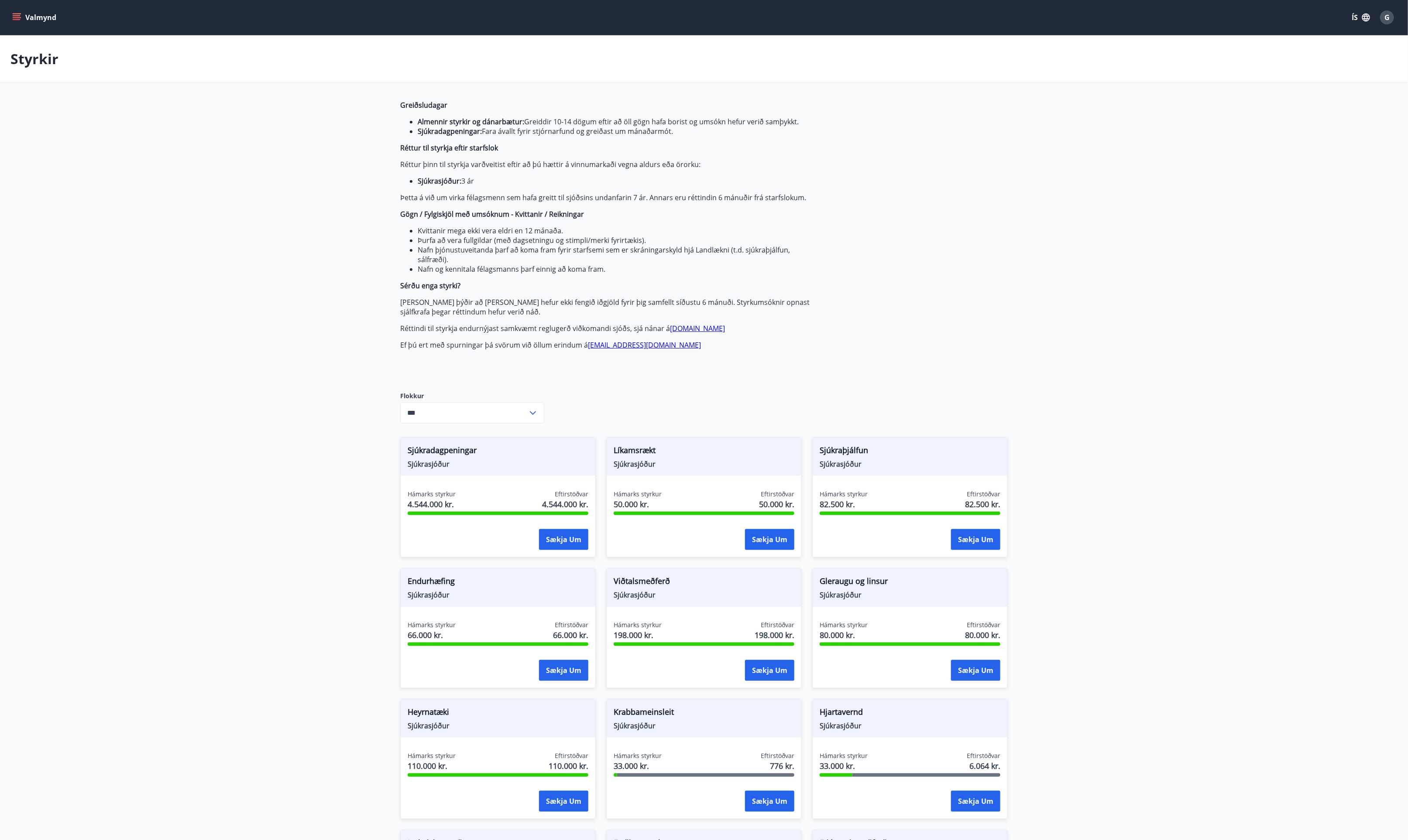
type input "***"
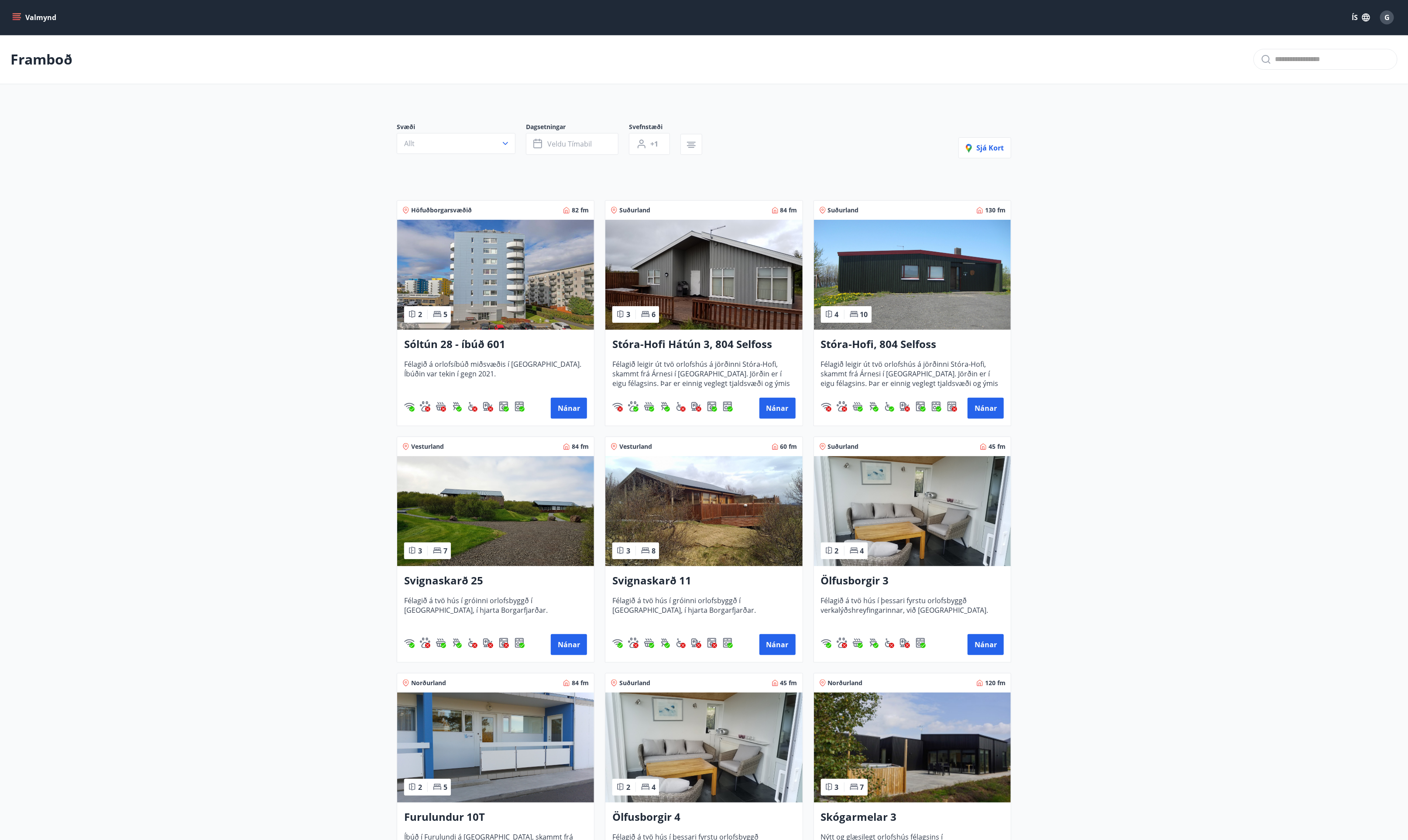
click at [1137, 296] on main "Framboð Svæði Allt Dagsetningar Veldu tímabil Svefnstæði +1 Sjá kort Höfuðborga…" at bounding box center [704, 707] width 1408 height 1344
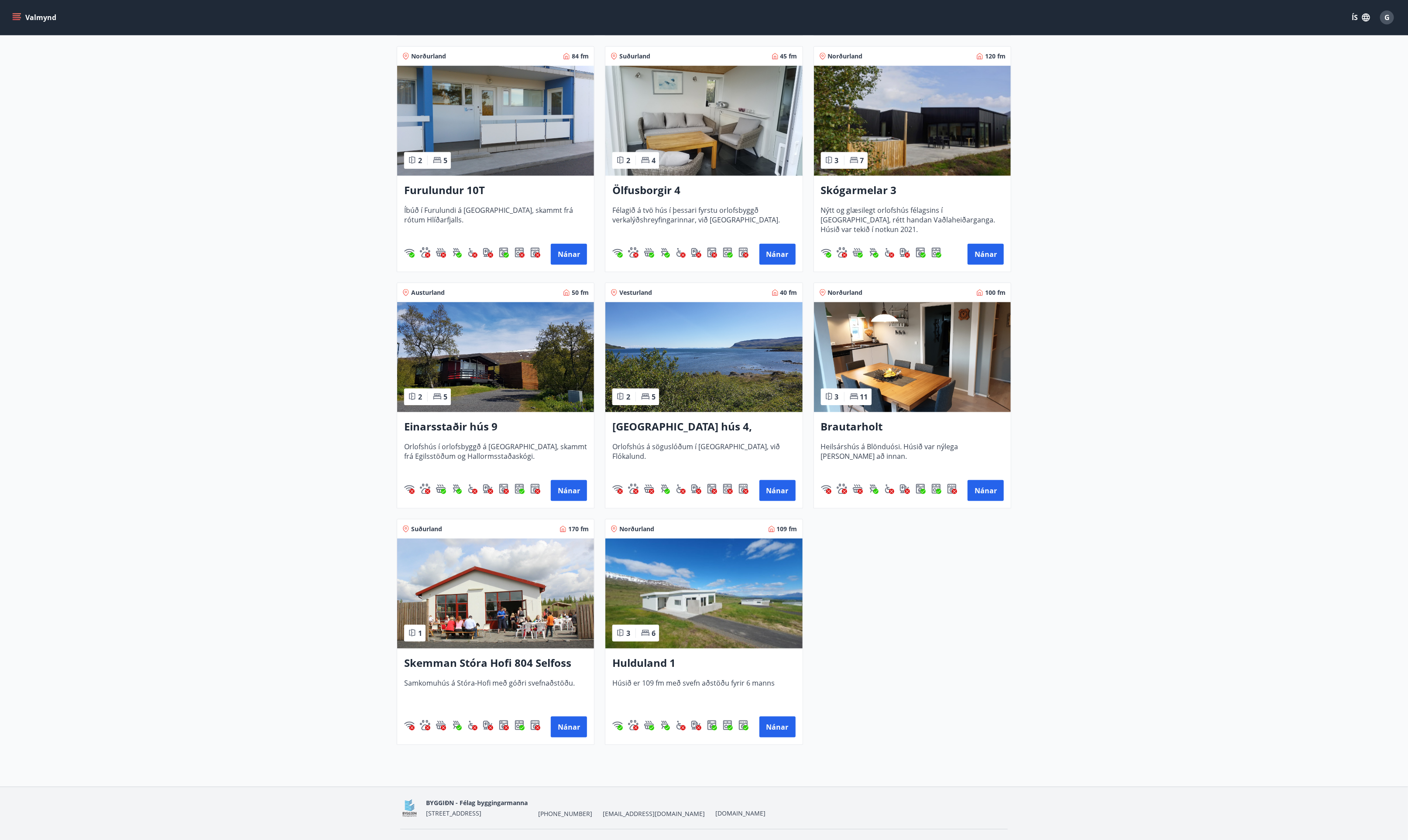
scroll to position [648, 0]
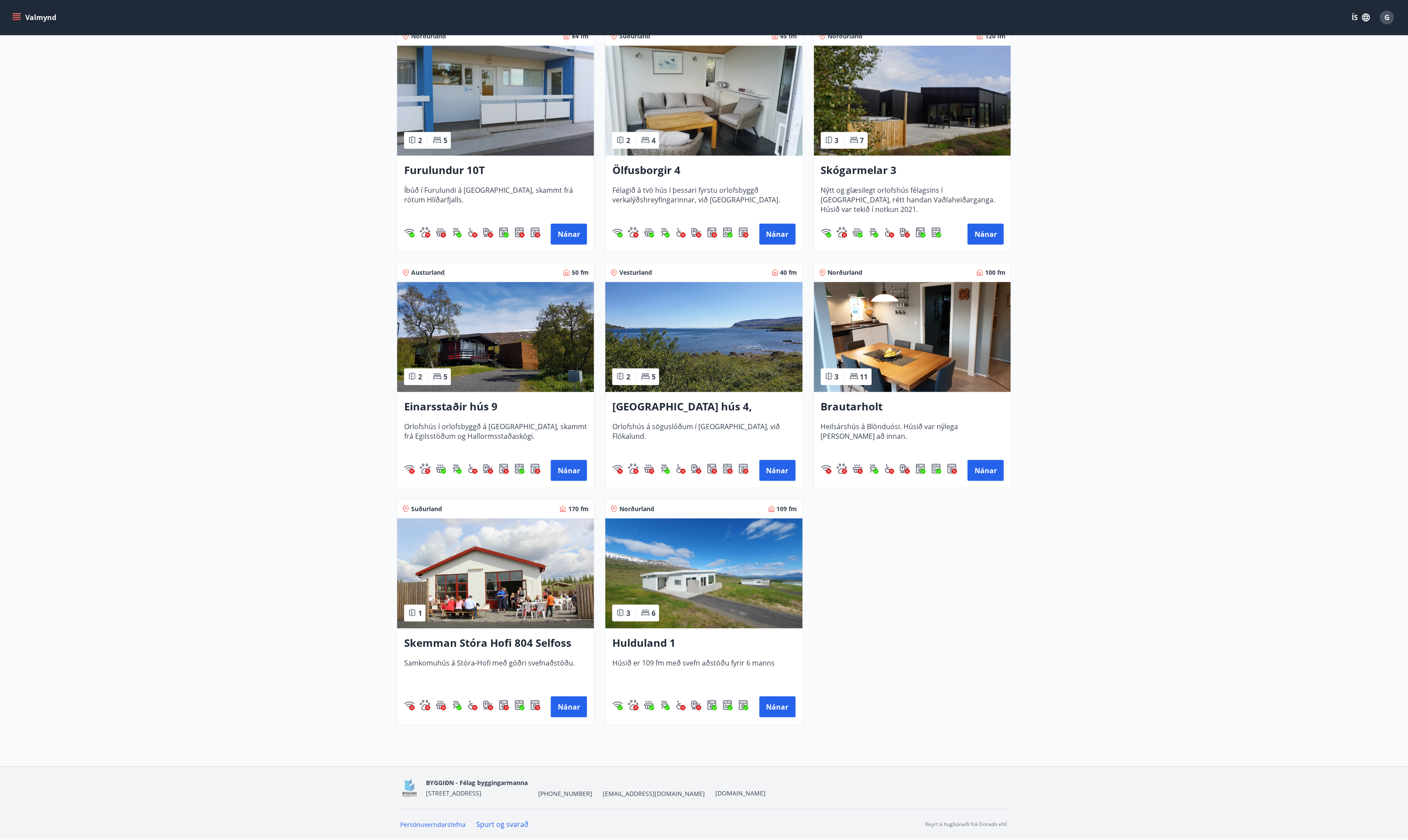
click at [710, 582] on img at bounding box center [703, 574] width 196 height 110
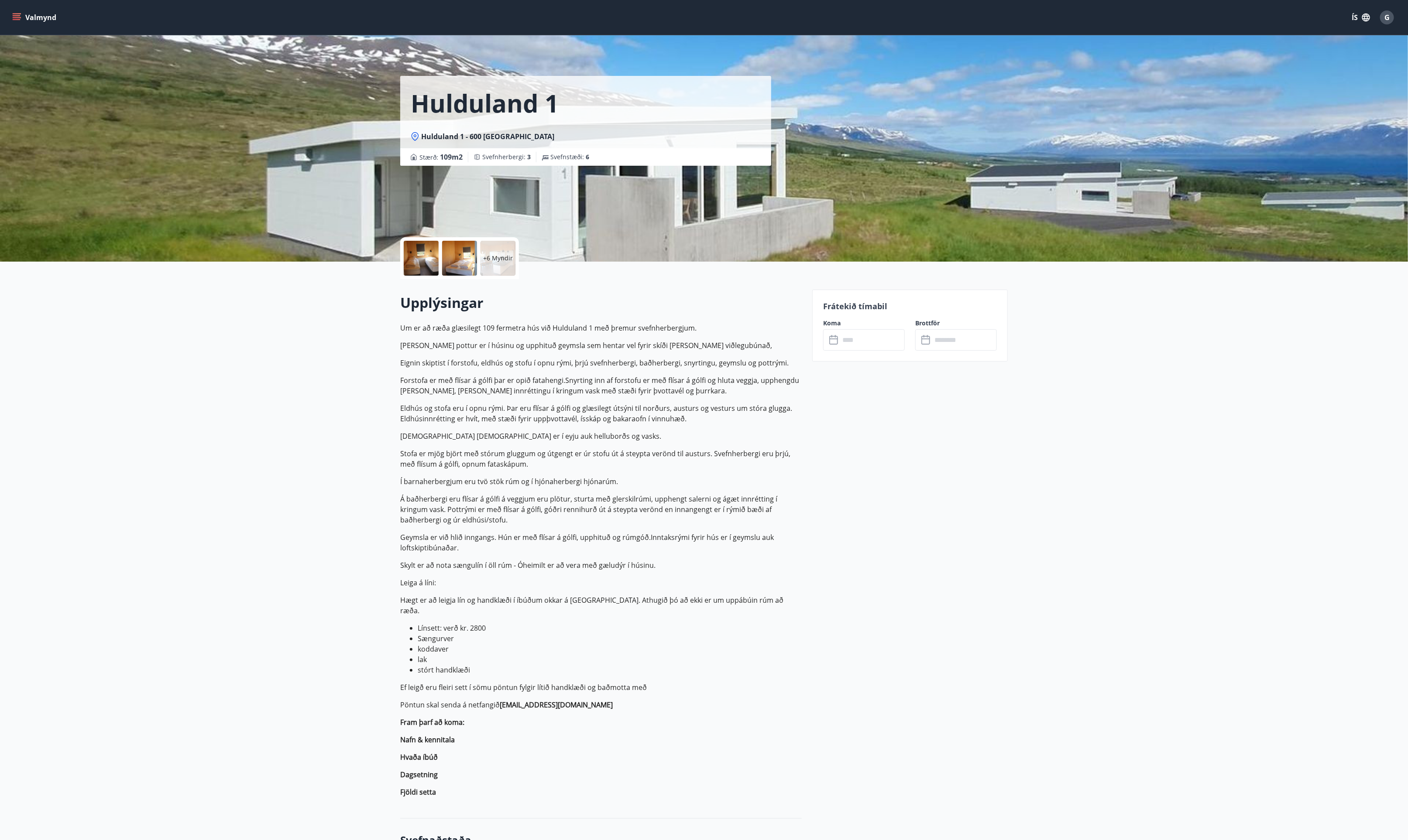
click at [867, 342] on input "text" at bounding box center [872, 340] width 65 height 21
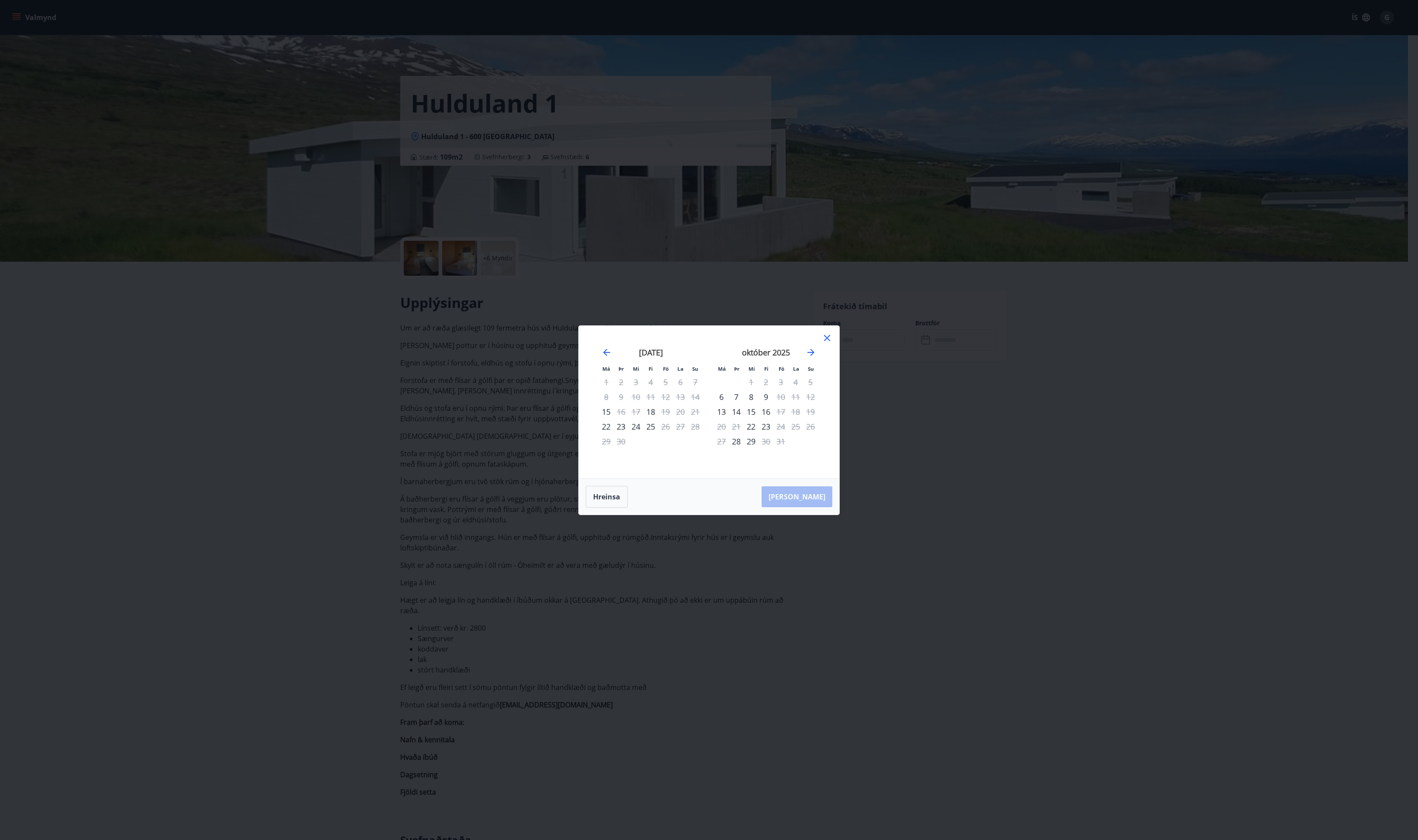
click at [825, 331] on div "Má Þr Mi Fi Fö La Su Má Þr Mi Fi Fö La Su ágúst 2025 1 2 3 4 5 6 7 8 9 10 11 12…" at bounding box center [708, 402] width 260 height 153
click at [825, 336] on icon at bounding box center [827, 338] width 6 height 6
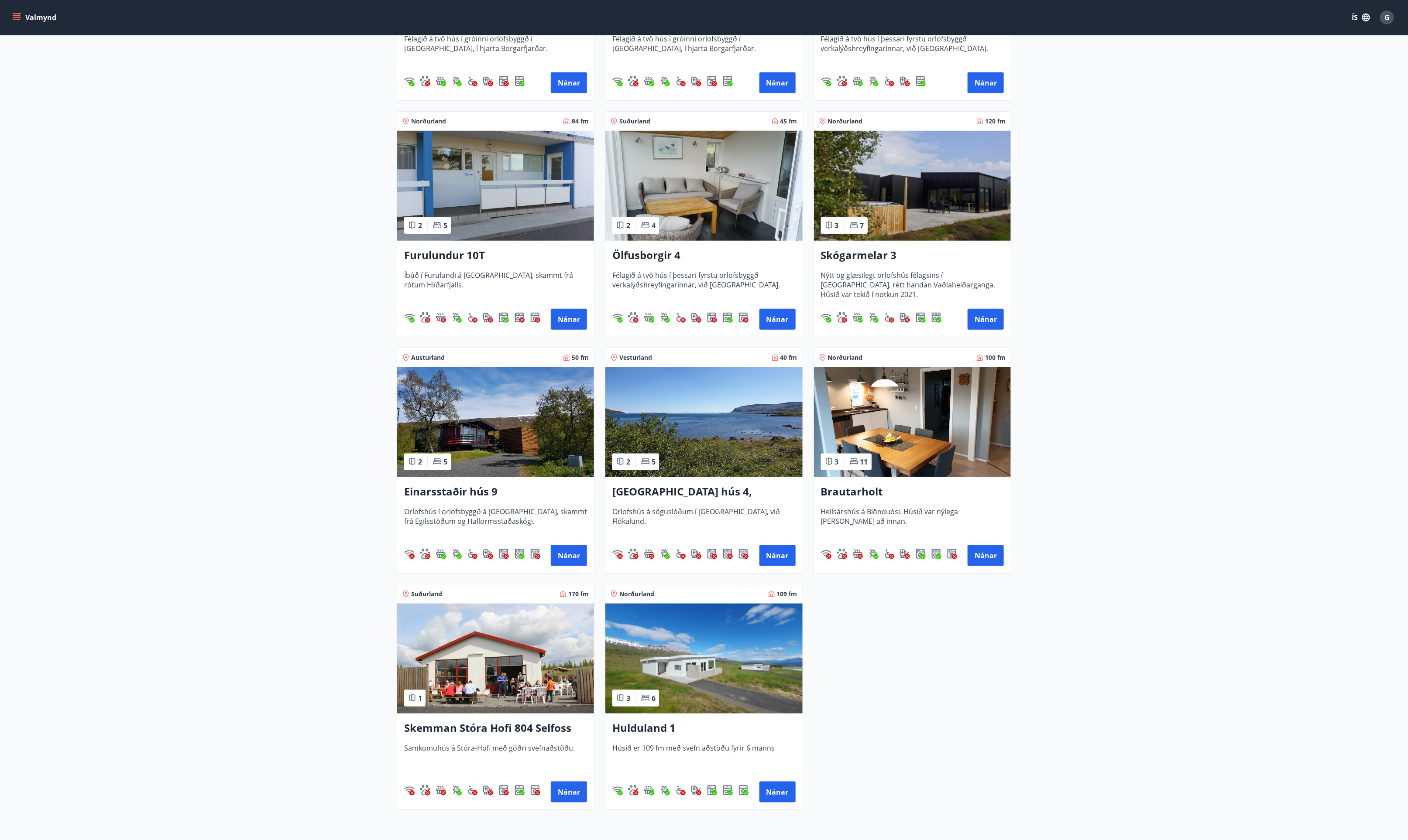
scroll to position [589, 0]
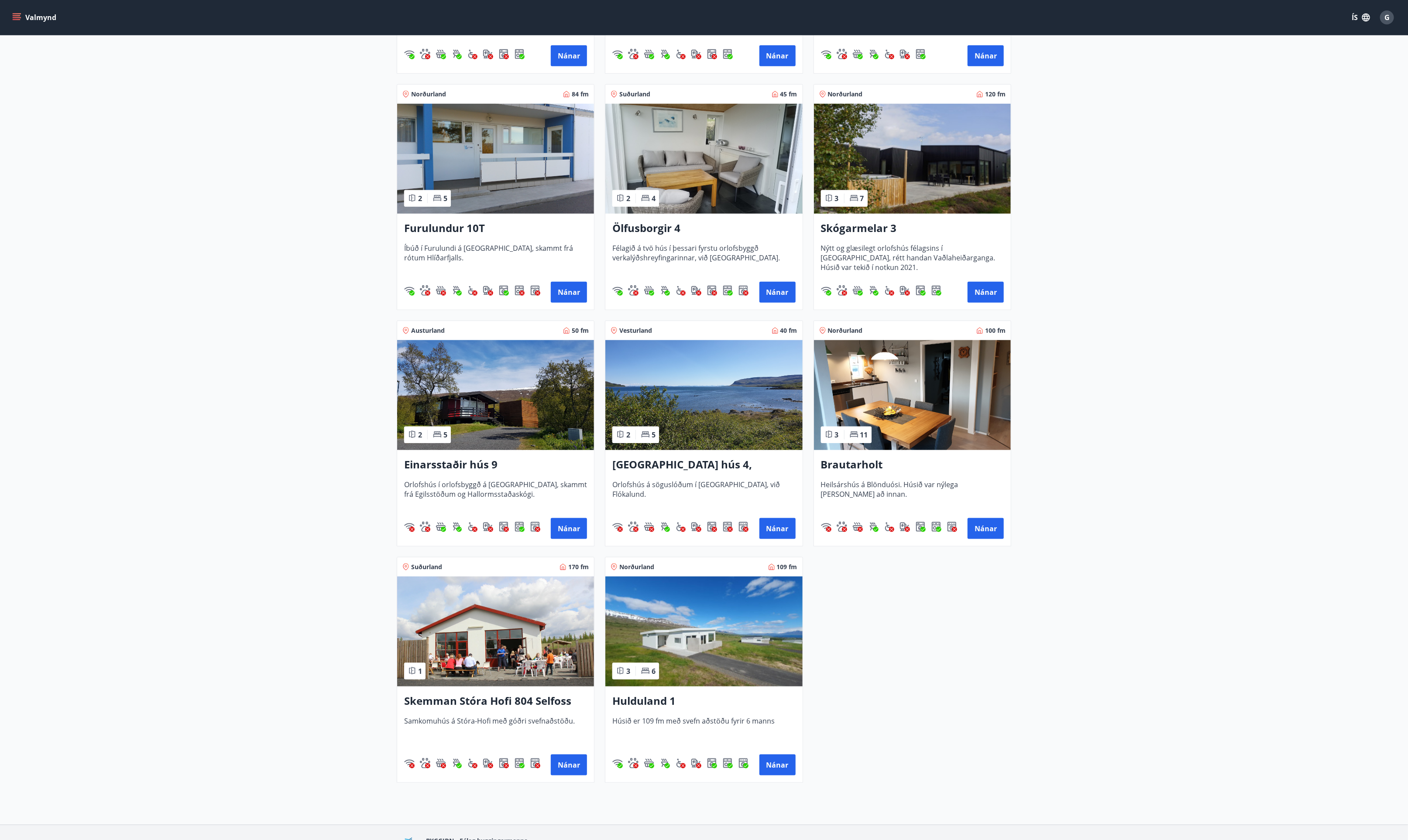
click at [482, 165] on img at bounding box center [495, 159] width 196 height 110
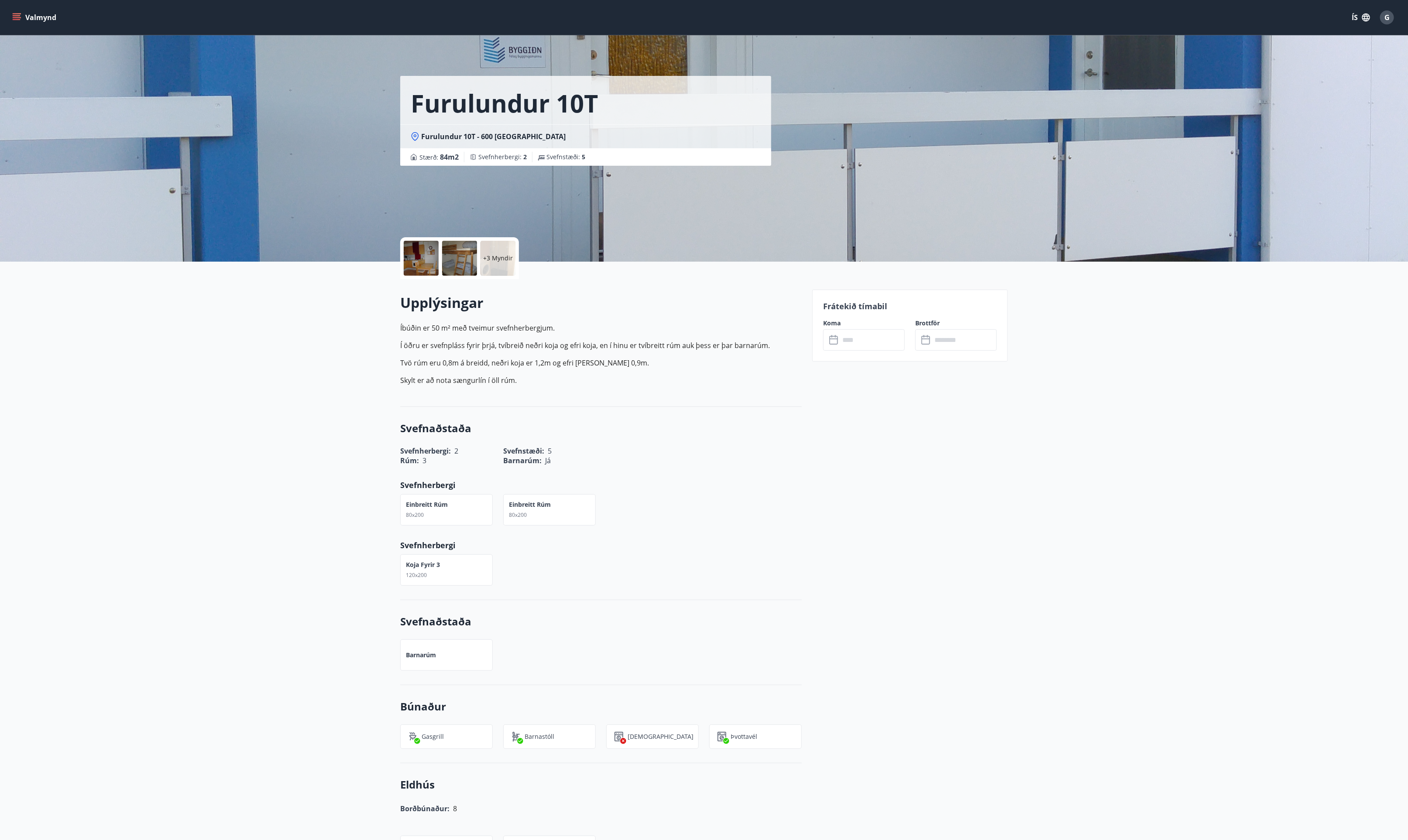
click at [872, 342] on input "text" at bounding box center [872, 340] width 65 height 21
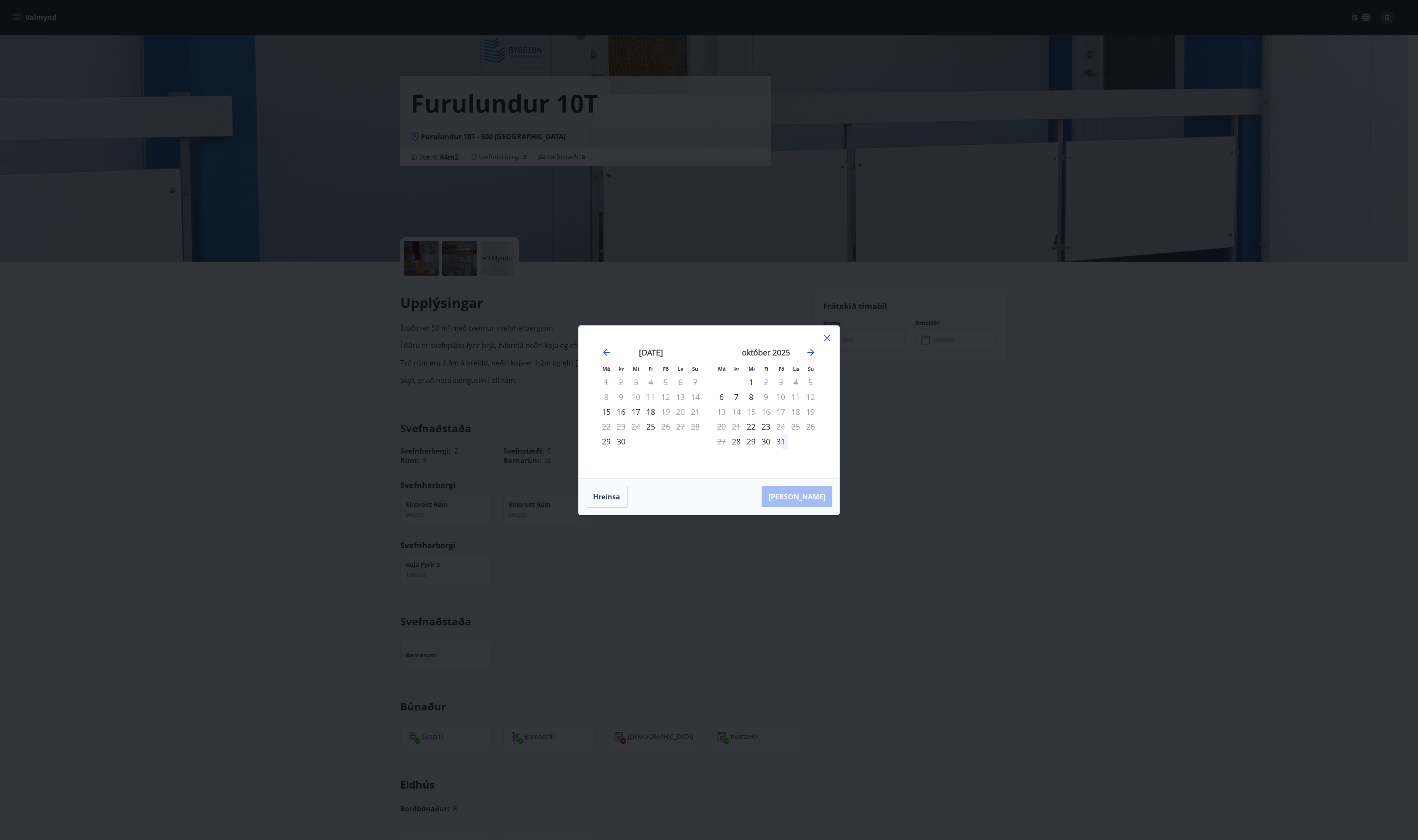
click at [827, 339] on icon at bounding box center [827, 338] width 10 height 10
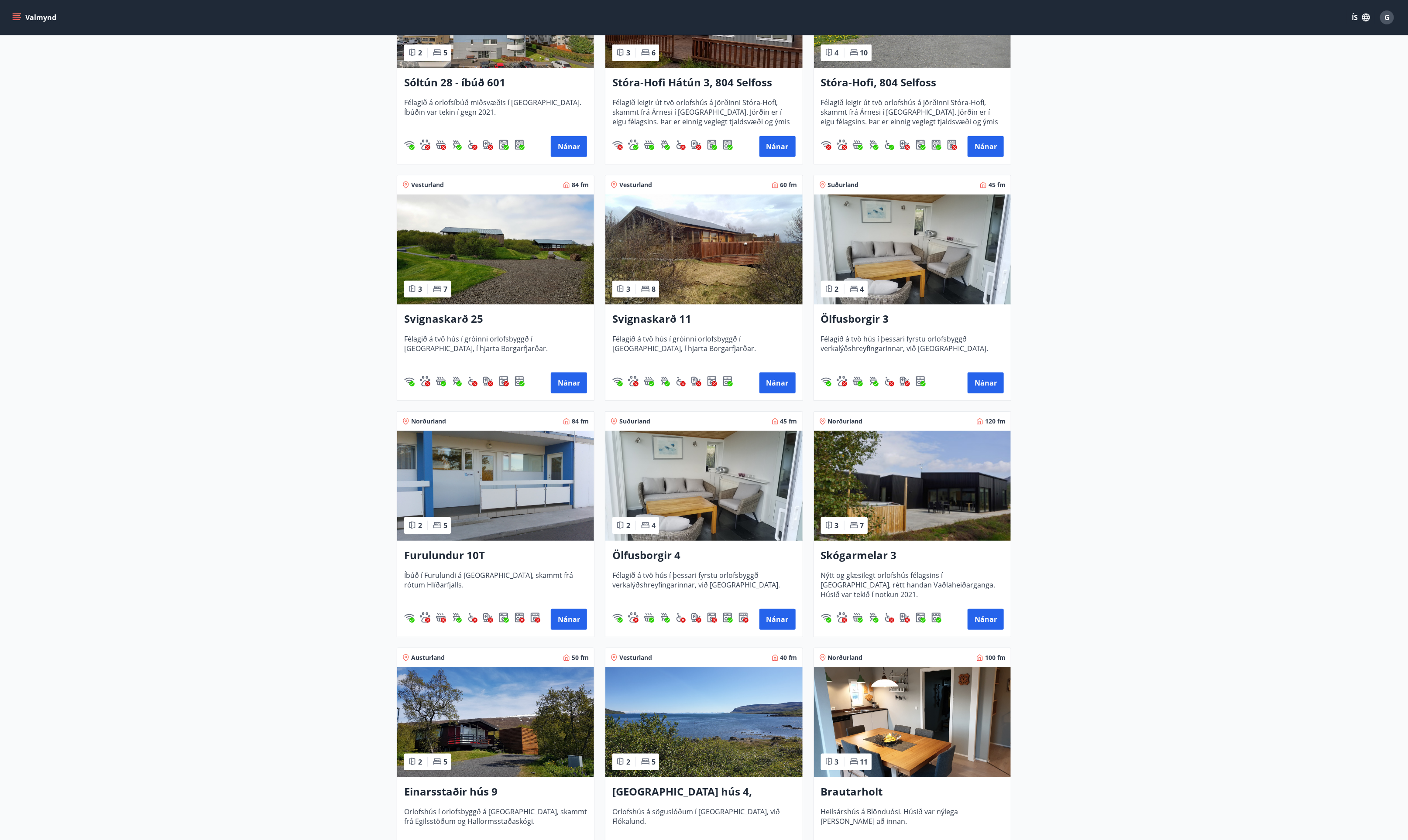
scroll to position [458, 0]
